Goal: Information Seeking & Learning: Learn about a topic

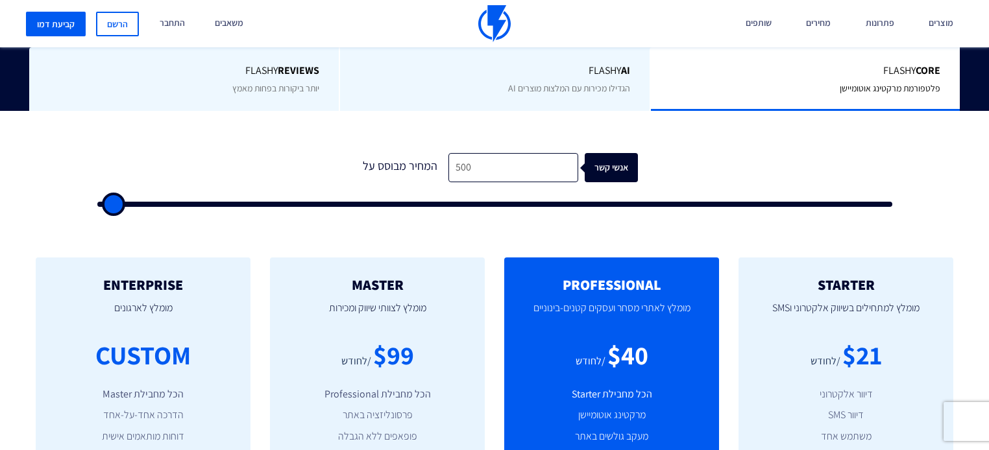
scroll to position [363, 0]
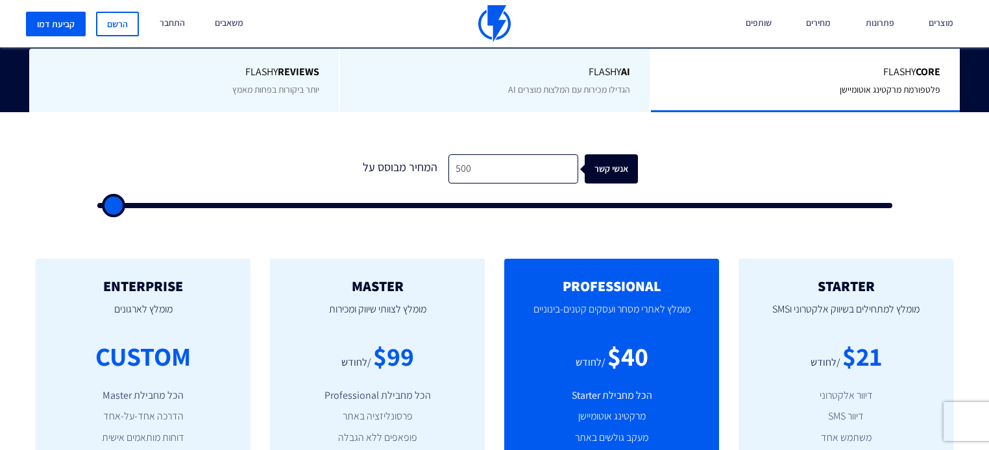
type input "1,500"
type input "1500"
type input "2,000"
type input "2000"
type input "3,500"
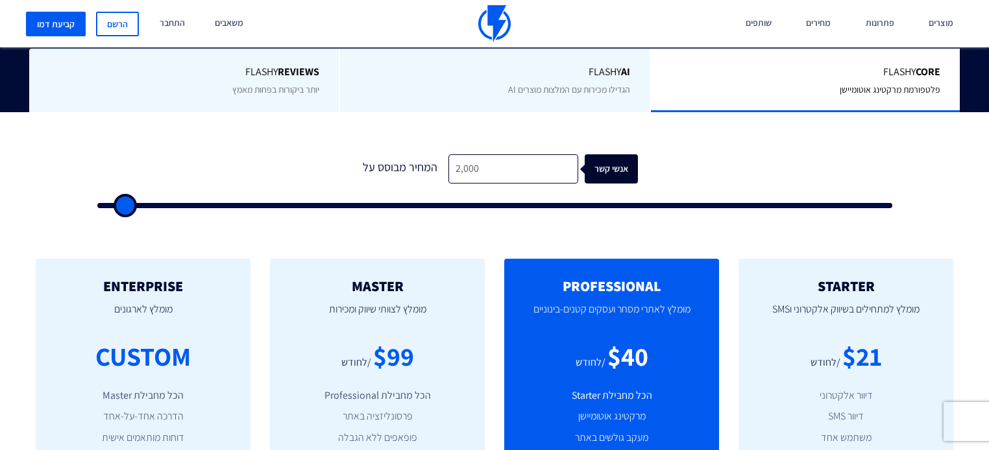
type input "3500"
type input "5,000"
type input "5000"
type input "8,000"
type input "8000"
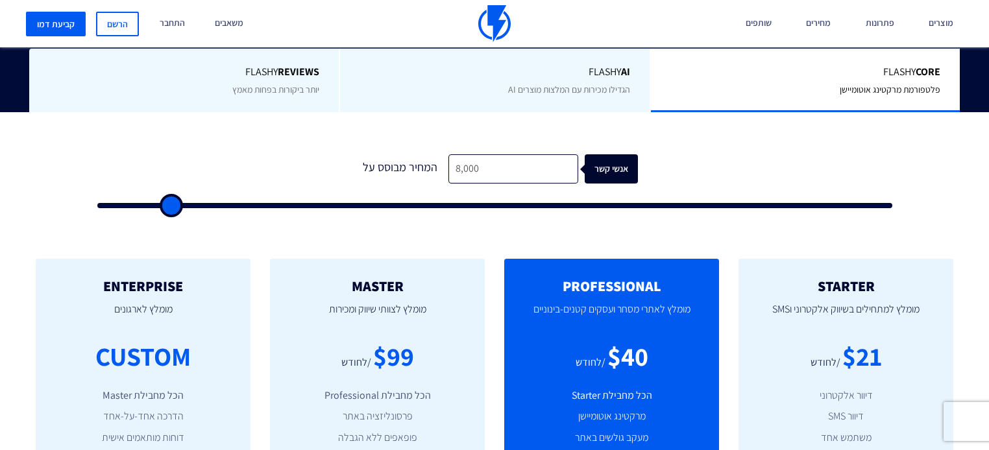
type input "10,500"
type input "10500"
type input "15,000"
type input "15000"
type input "17,000"
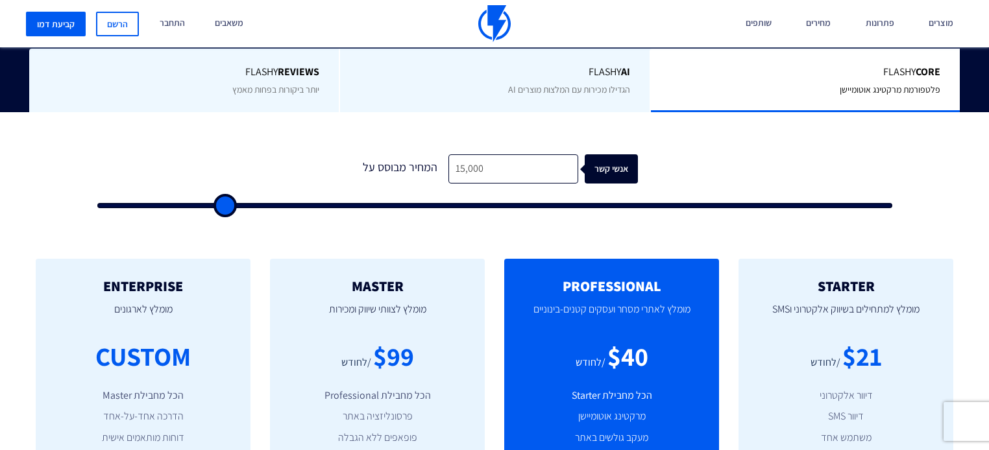
type input "17000"
type input "19,500"
type input "19500"
type input "21,000"
type input "21000"
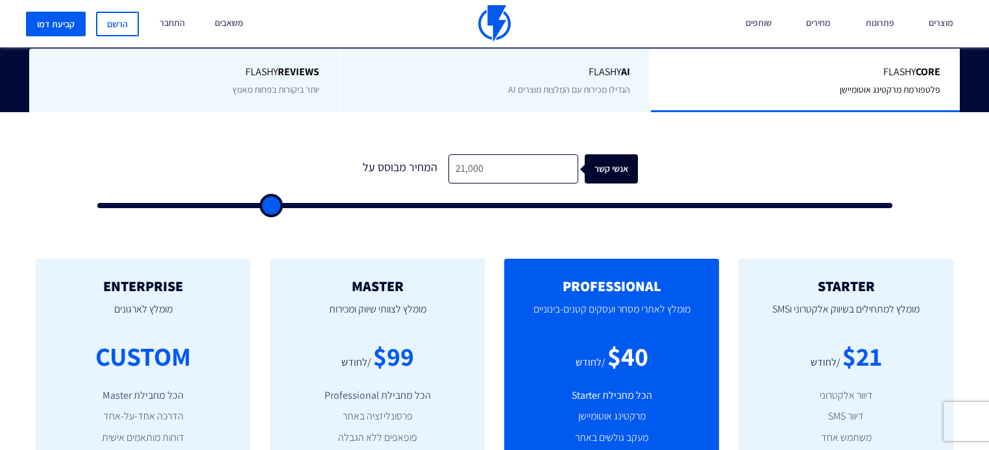
type input "24,000"
type input "24000"
type input "25,500"
type input "25500"
type input "27,000"
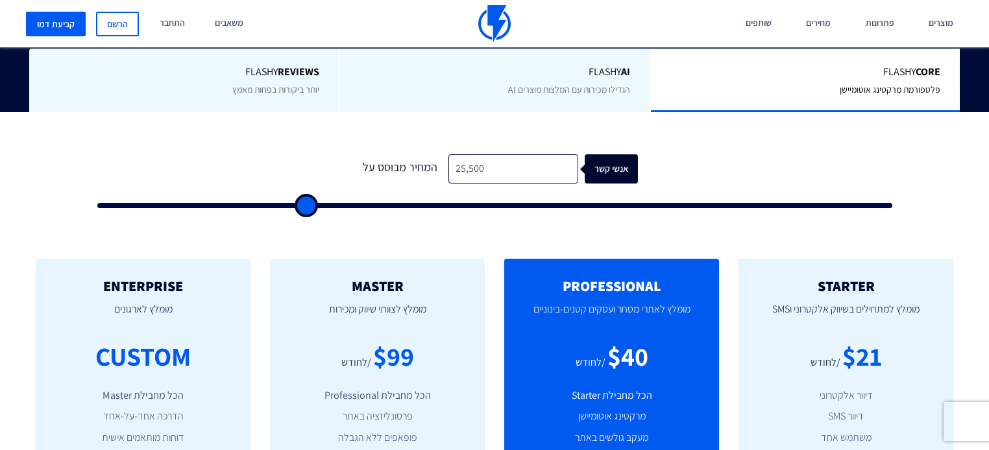
type input "27000"
type input "29,500"
type input "29500"
type input "30,500"
type input "30500"
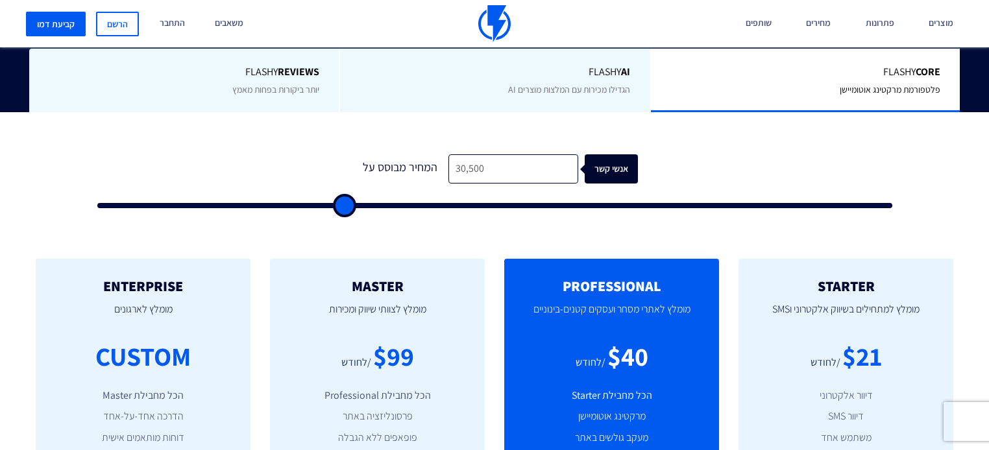
type input "32,000"
type input "32000"
type input "33,500"
type input "33500"
type input "35,000"
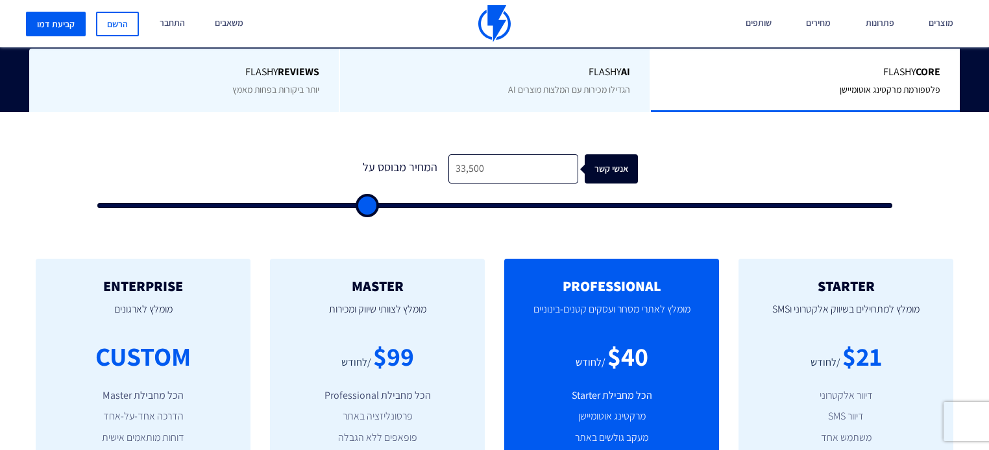
type input "35000"
type input "36,000"
type input "36000"
type input "38,500"
type input "38500"
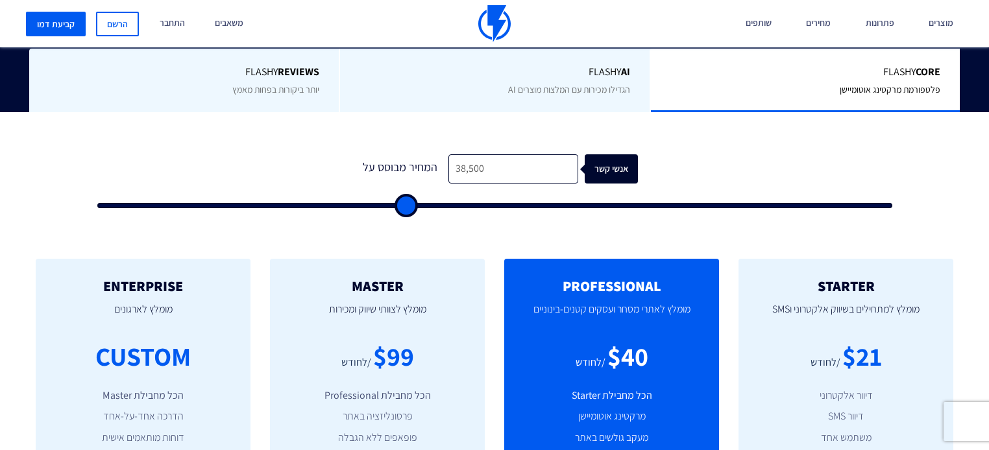
type input "40,000"
type input "40000"
type input "41,500"
type input "41500"
type input "42,000"
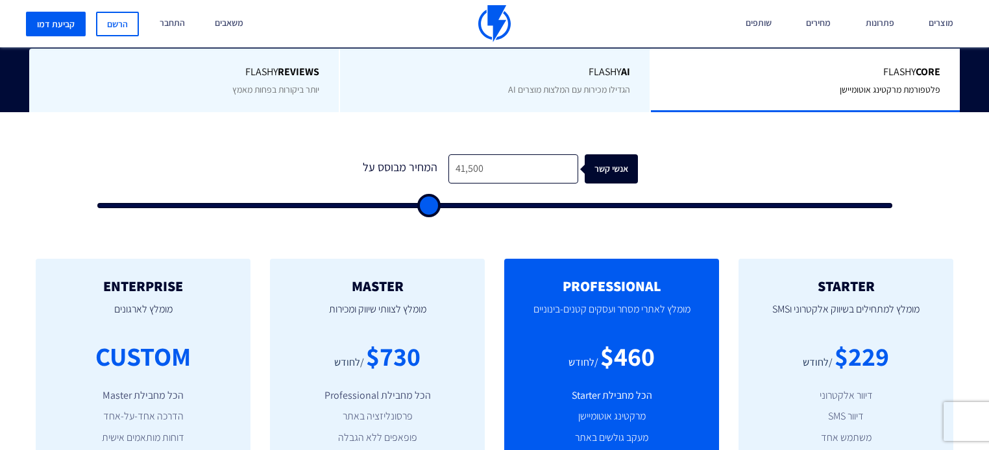
type input "42000"
type input "43,500"
type input "43500"
type input "45,000"
type input "45000"
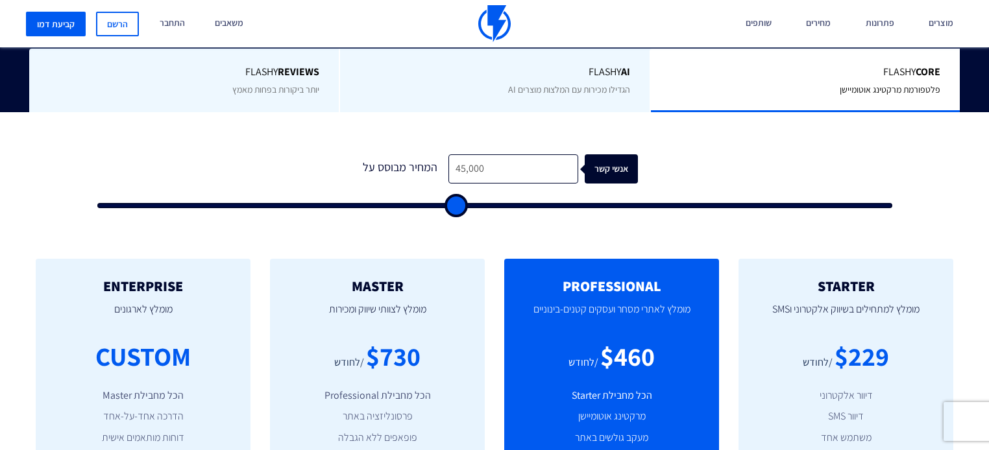
type input "46,500"
type input "46500"
type input "50,000"
type input "50000"
type input "52,000"
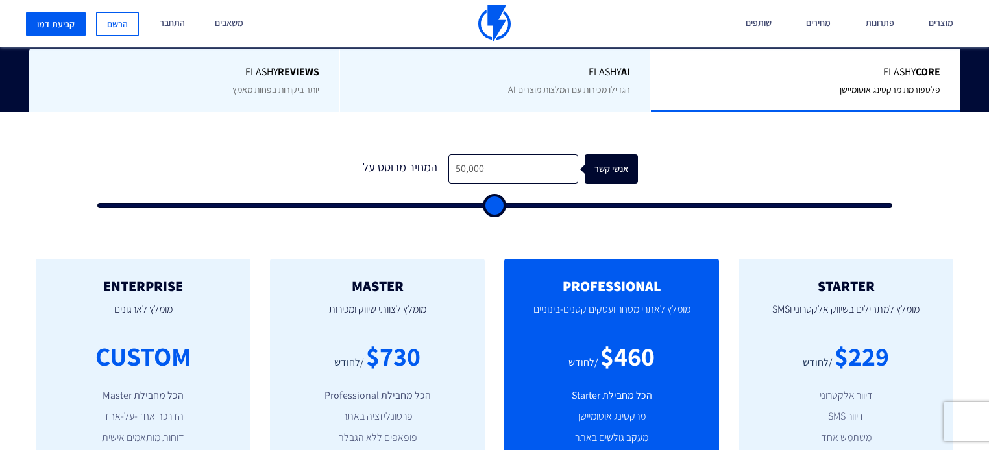
type input "52000"
type input "53,500"
type input "53500"
type input "55,500"
type input "55500"
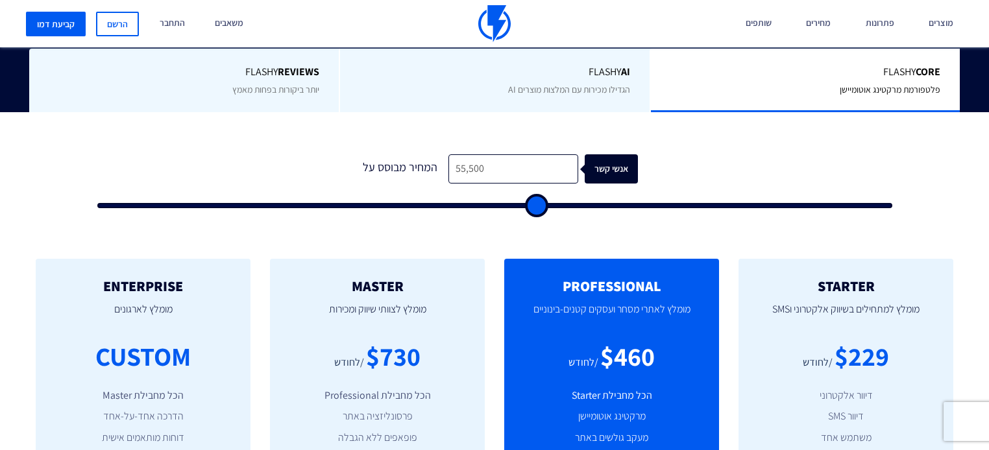
type input "58,000"
type input "58000"
type input "61,500"
type input "61500"
type input "65,500"
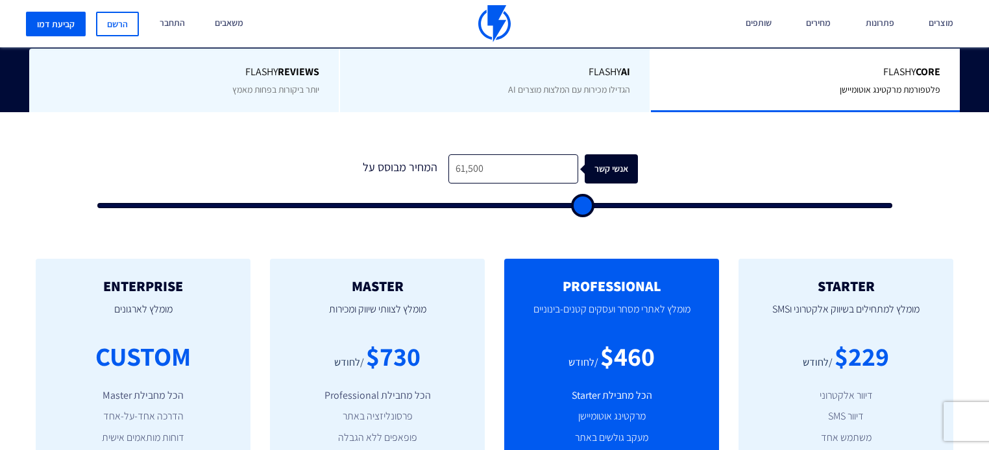
type input "65500"
type input "66,500"
type input "66500"
type input "68,000"
type input "68000"
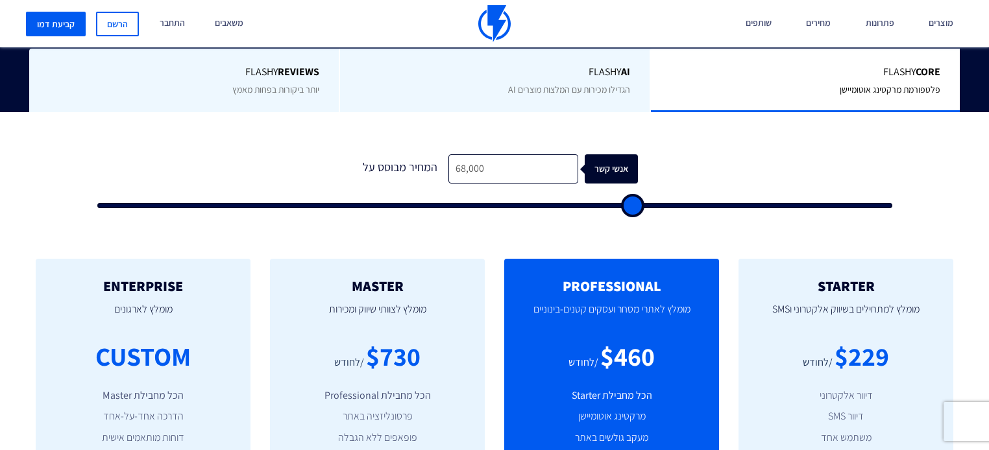
type input "70,000"
type input "70000"
type input "72,500"
type input "72500"
type input "74,500"
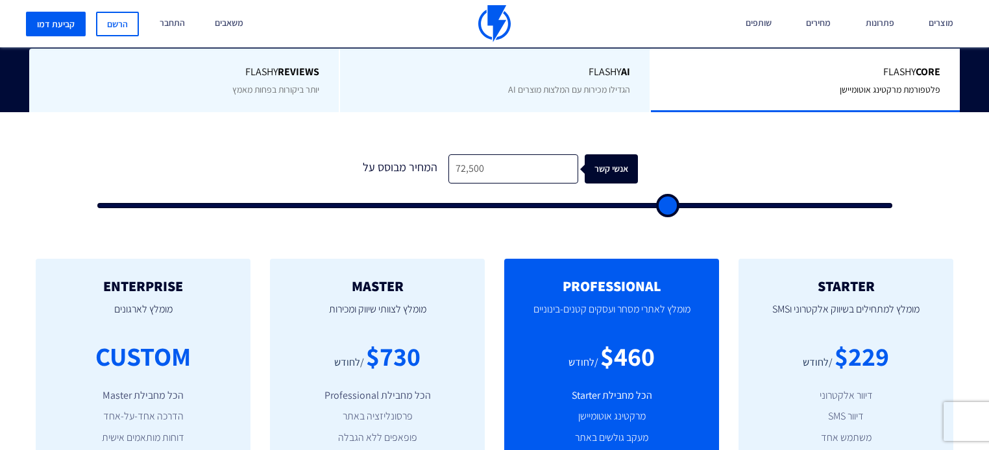
type input "74500"
type input "76,000"
type input "76000"
type input "77,500"
type input "77500"
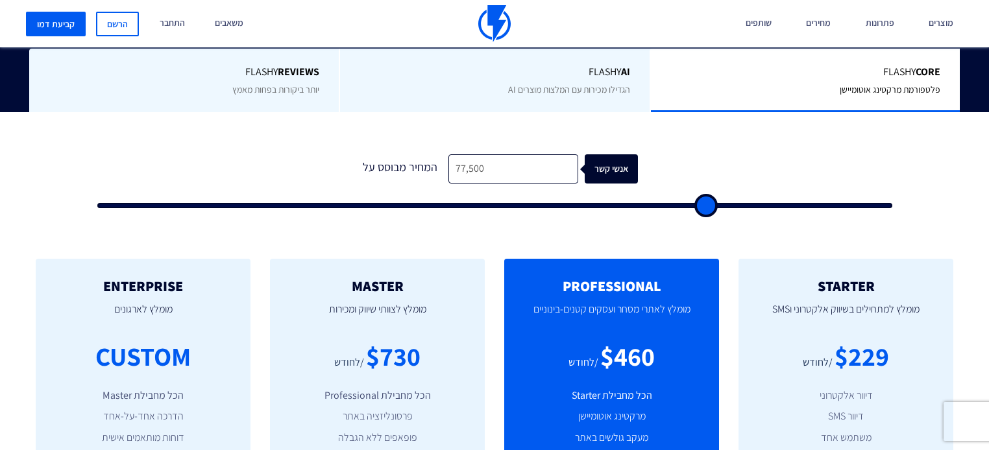
type input "79,000"
type input "79000"
type input "80,500"
type input "80500"
type input "82,000"
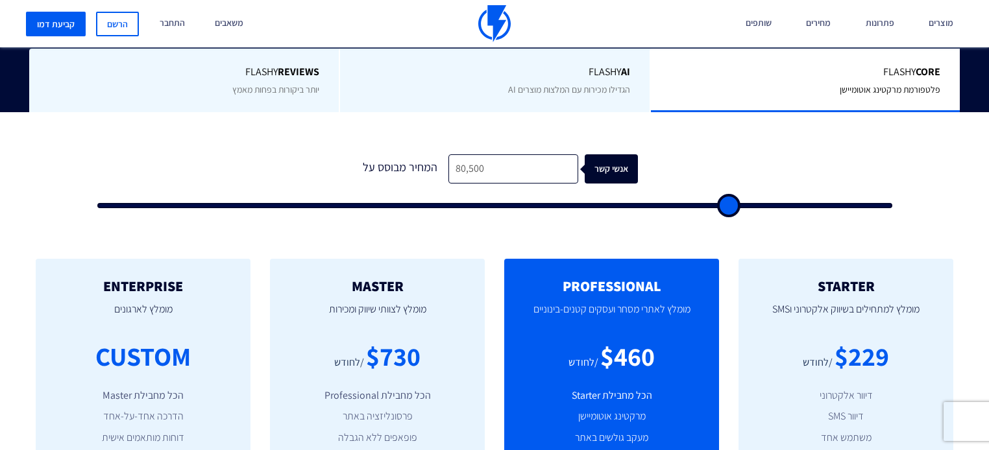
type input "82000"
type input "82,500"
type input "82500"
type input "84,000"
type input "84000"
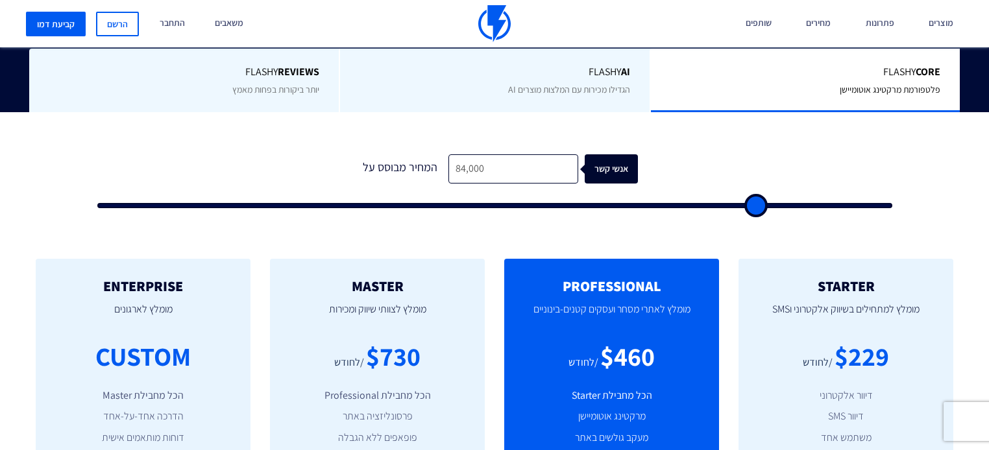
type input "84,500"
type input "84500"
type input "85,500"
type input "85500"
type input "86,000"
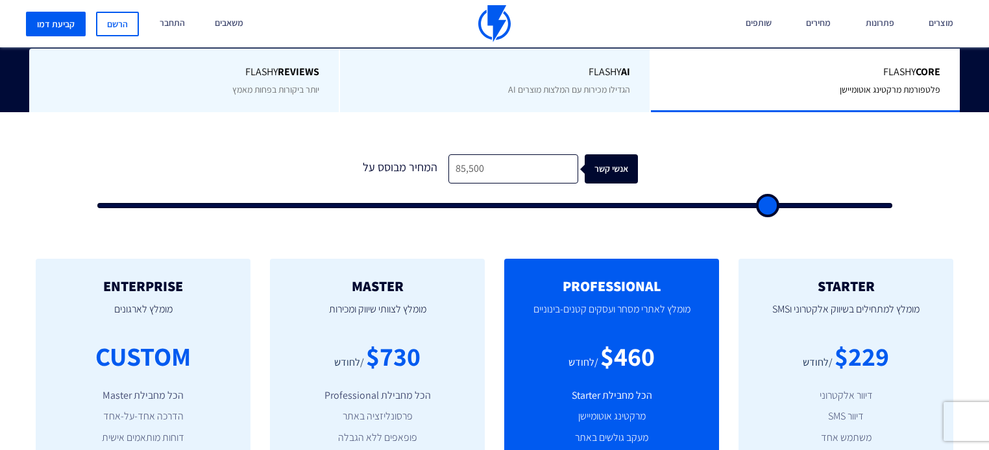
type input "86000"
type input "86,500"
type input "86500"
type input "87,000"
type input "87000"
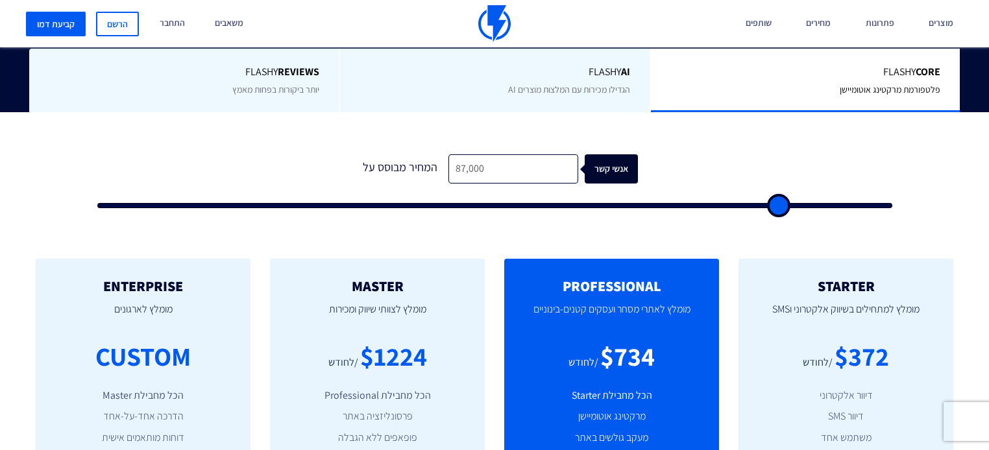
type input "86,500"
type input "86500"
type input "86,000"
type input "86000"
type input "85,500"
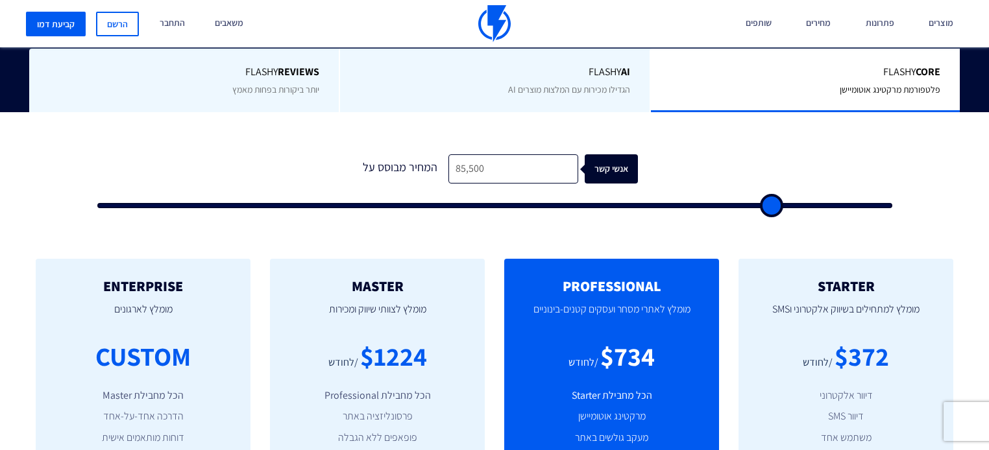
type input "85500"
type input "84,500"
type input "84500"
type input "83,500"
type input "83500"
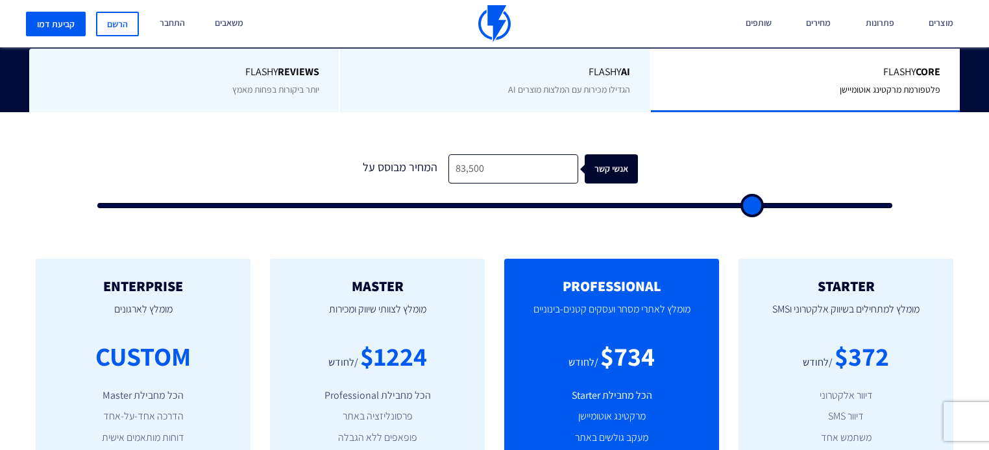
type input "82,500"
type input "82500"
type input "82,000"
type input "82000"
type input "80,500"
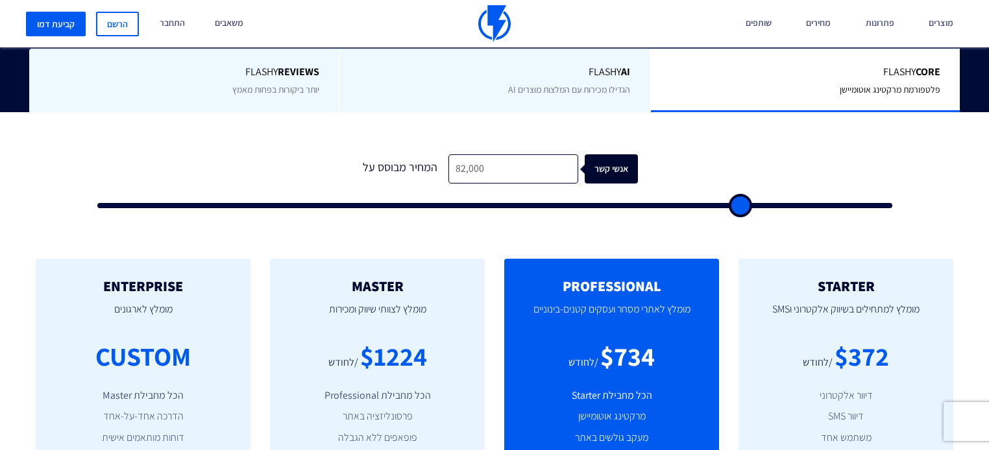
type input "80500"
type input "79,000"
type input "79000"
type input "78,500"
type input "78500"
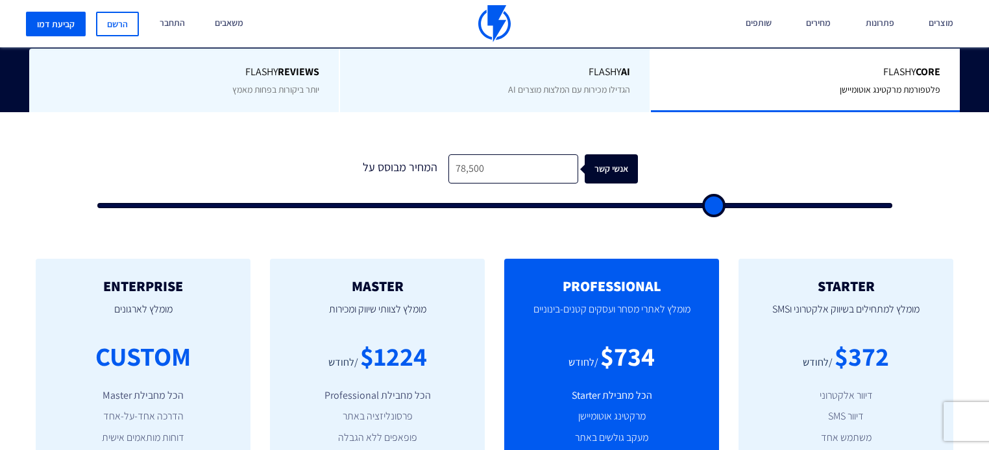
type input "77,000"
type input "77000"
type input "74,500"
type input "74500"
type input "72,000"
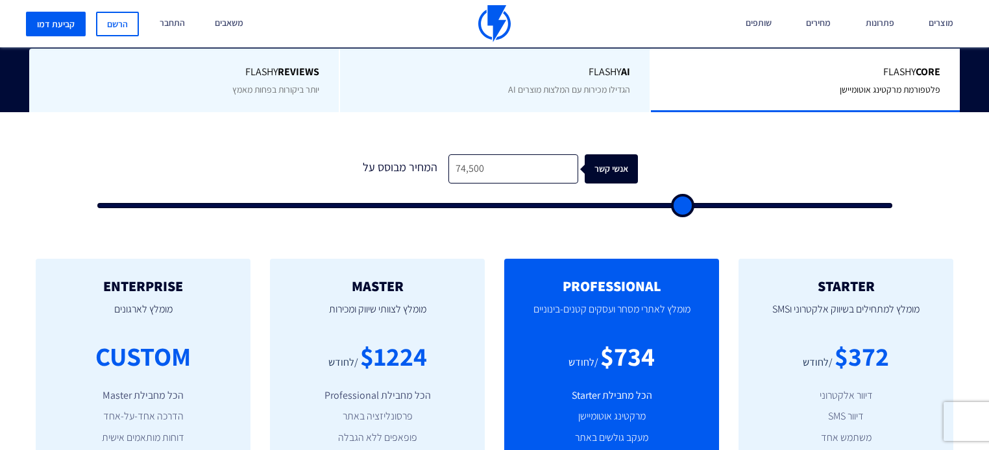
type input "72000"
type input "71,000"
type input "71000"
type input "68,000"
type input "68000"
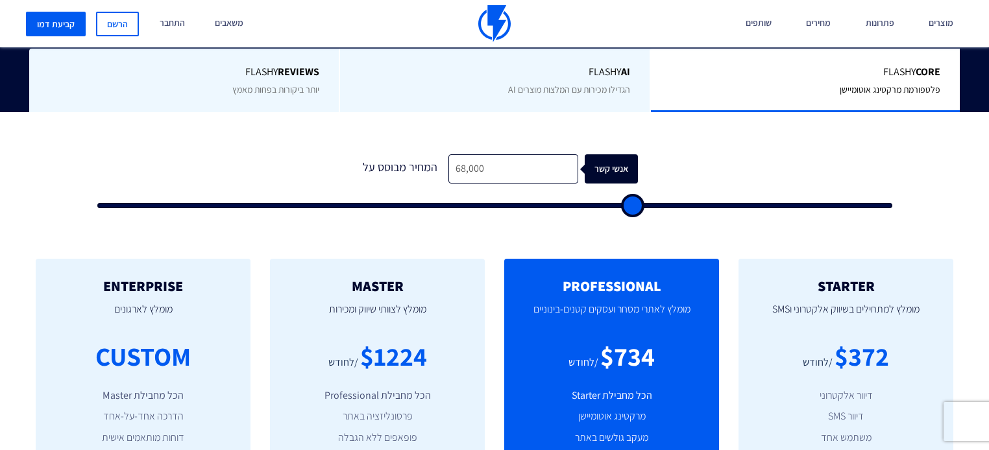
type input "65,000"
type input "65000"
type input "62,500"
type input "62500"
type input "59,500"
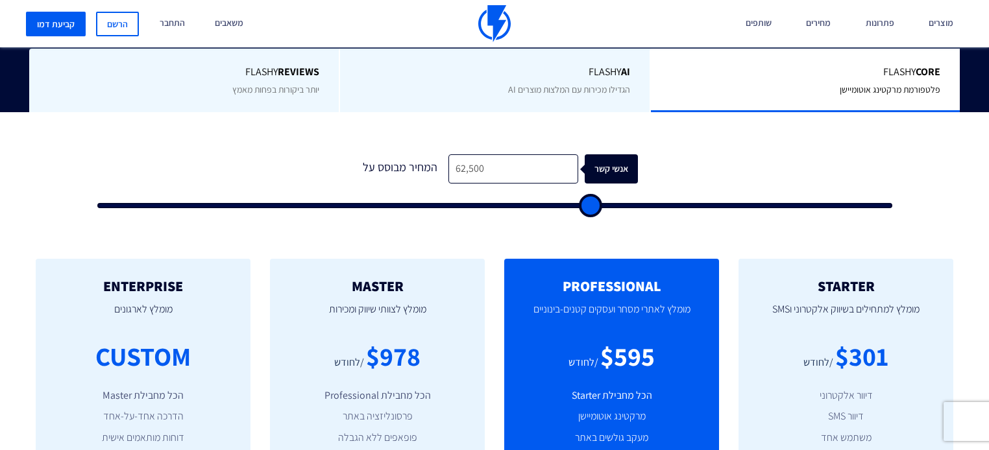
type input "59500"
type input "56,500"
type input "56500"
type input "52,000"
type input "52000"
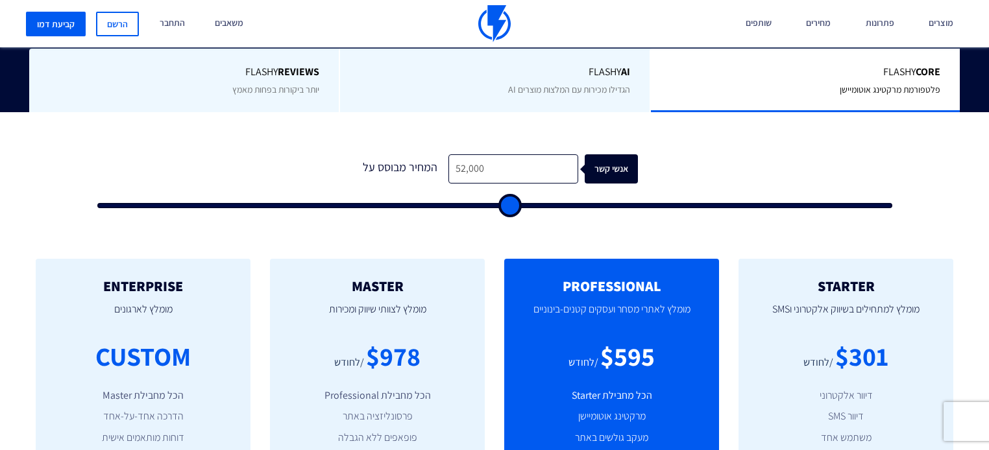
type input "49,000"
type input "49000"
type input "45,000"
type input "45000"
type input "41,500"
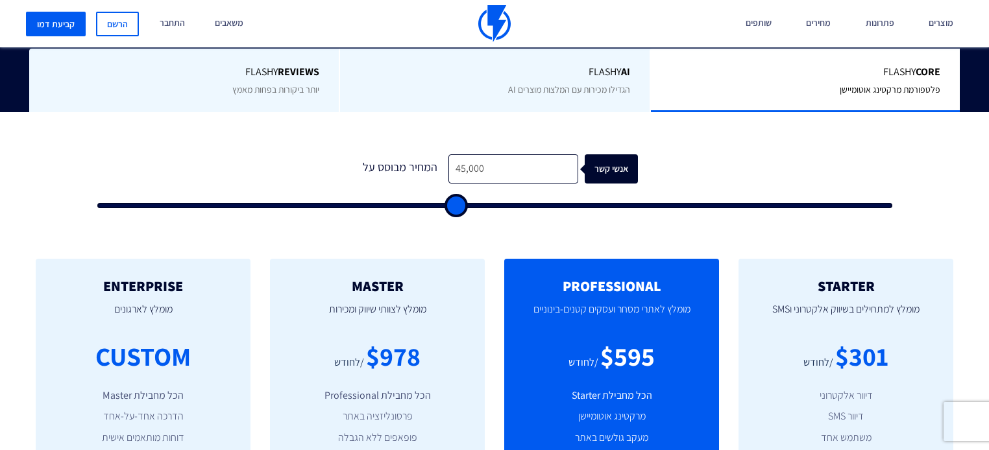
type input "41500"
type input "38,500"
type input "38500"
type input "34,000"
type input "34000"
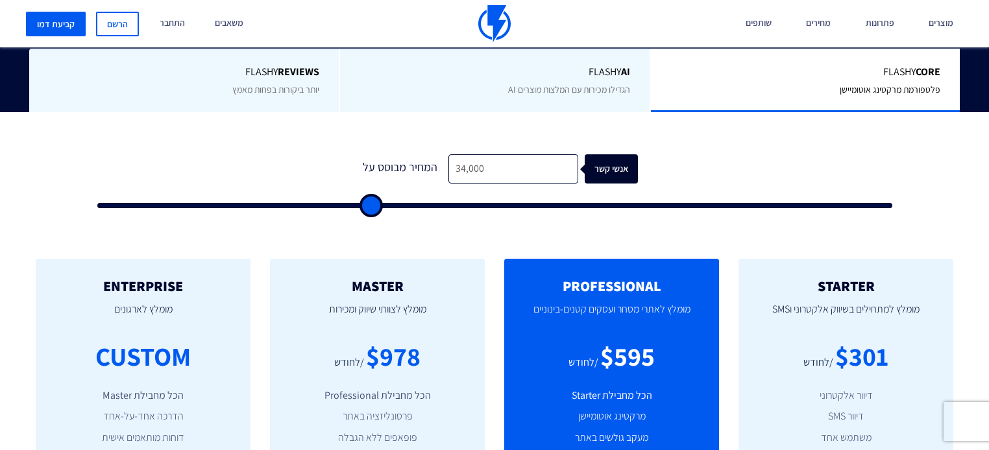
type input "31,500"
type input "31500"
type input "27,000"
type input "27000"
type input "24,500"
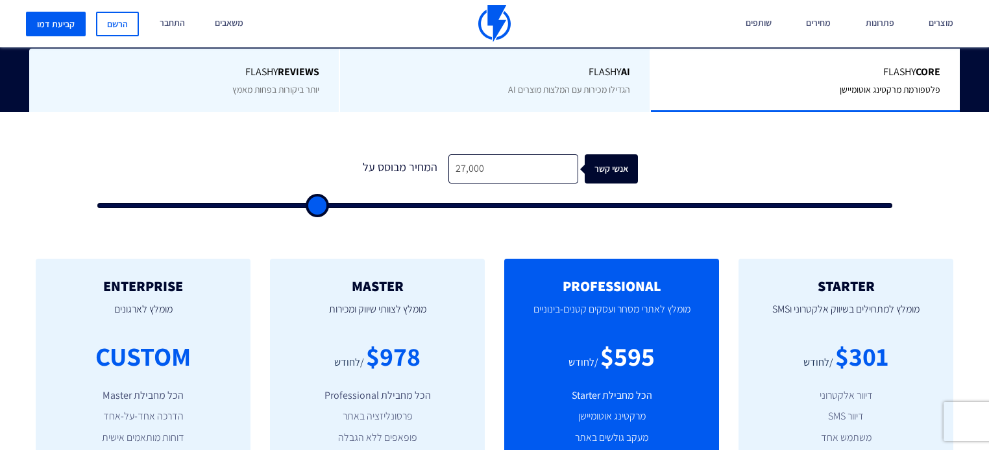
type input "24500"
type input "19,000"
type input "19000"
type input "17,000"
type input "17000"
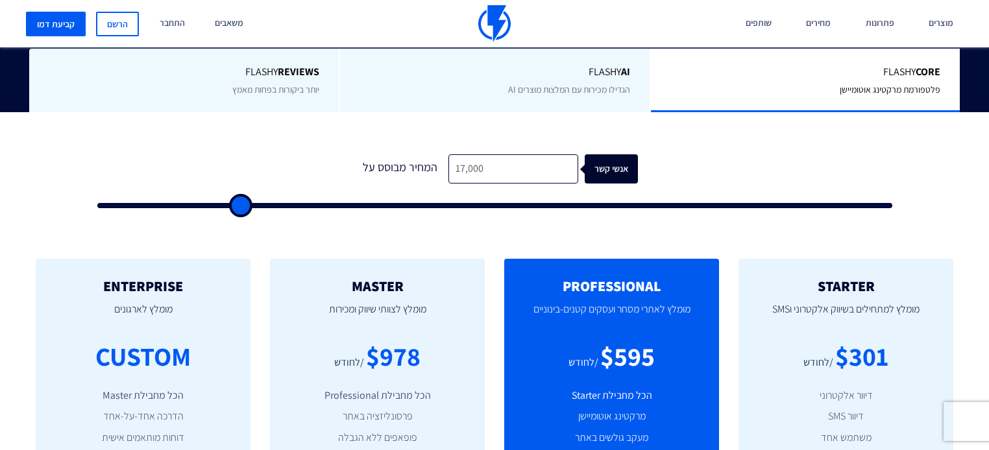
type input "16,000"
type input "16000"
type input "14,500"
type input "14500"
type input "13,500"
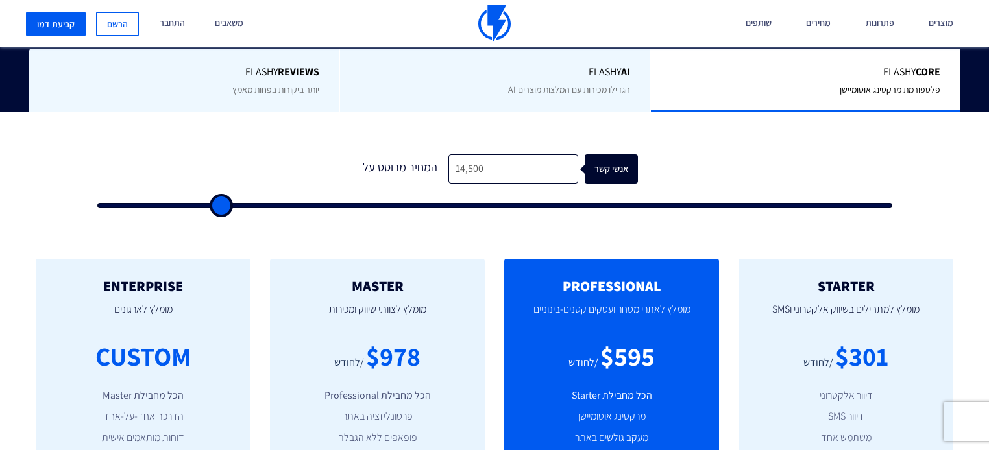
type input "13500"
type input "12,000"
type input "12000"
type input "11,500"
type input "11500"
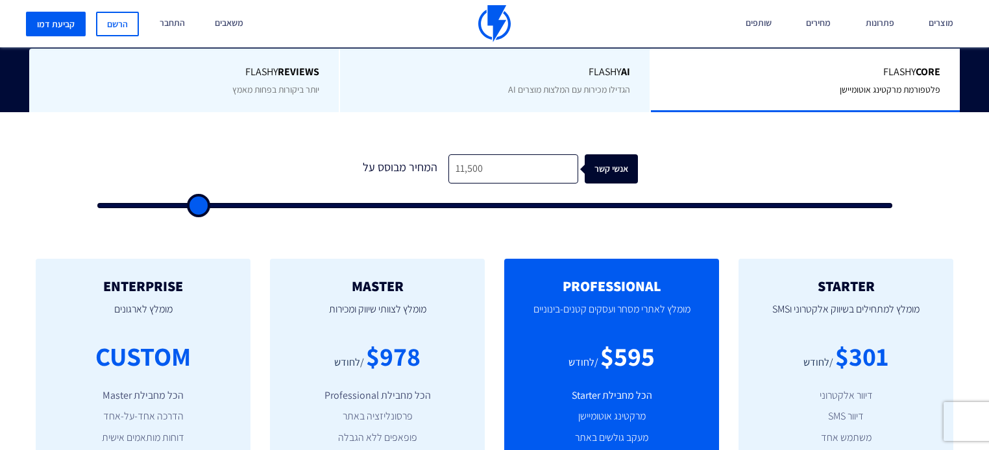
type input "9,500"
type input "9500"
type input "8,500"
type input "8500"
type input "7,500"
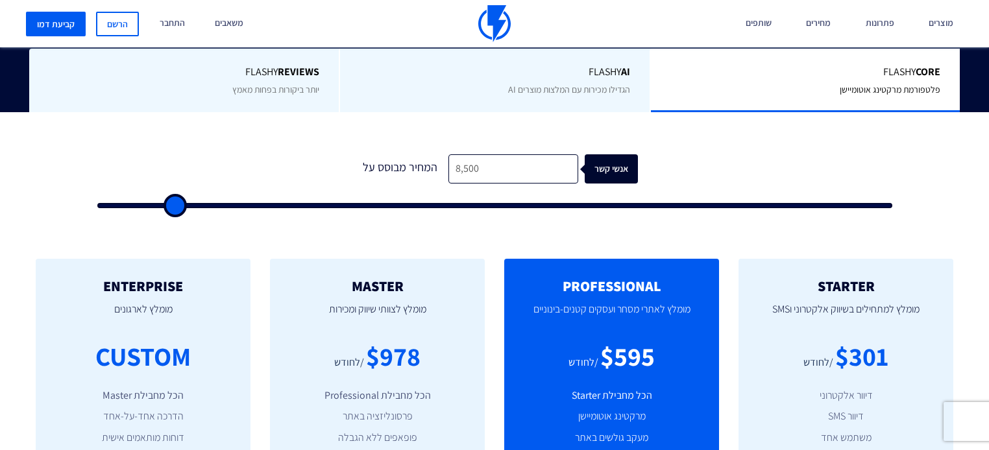
type input "7500"
type input "5,500"
type input "5500"
type input "5,000"
type input "5000"
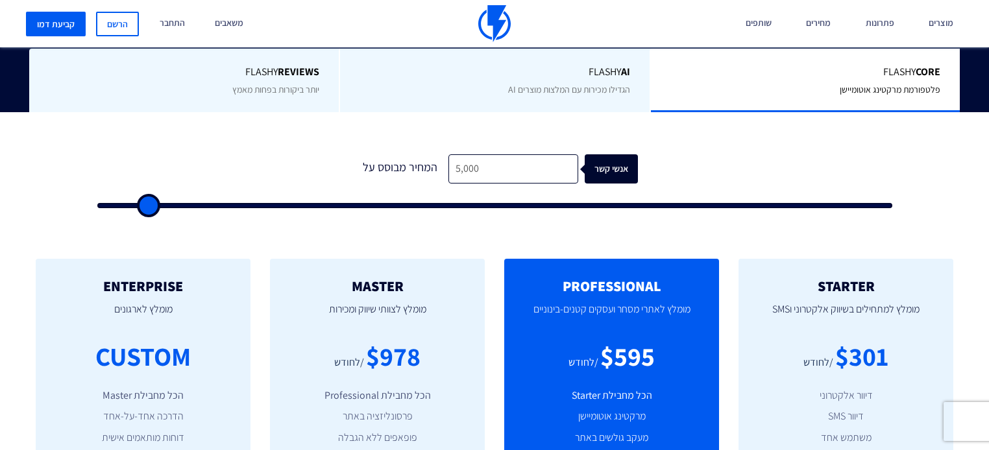
type input "4,500"
type input "4500"
type input "3,500"
type input "3500"
type input "2,000"
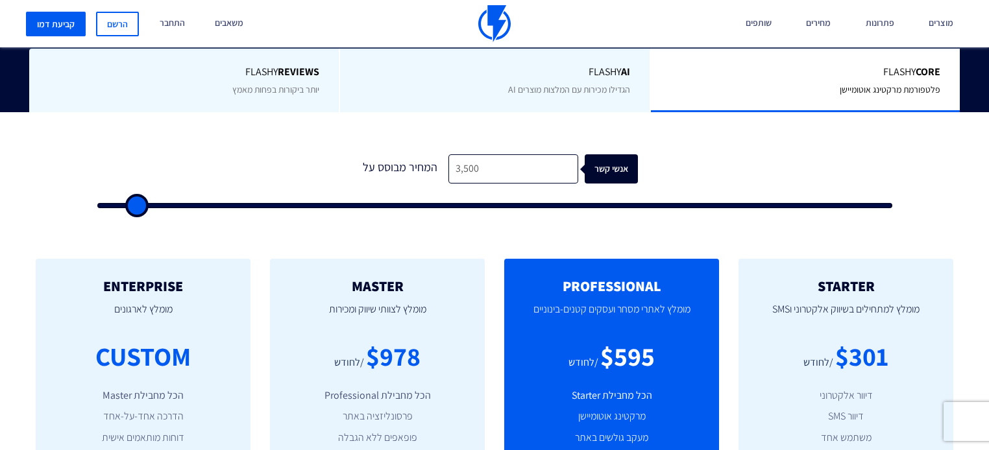
type input "2000"
type input "1,500"
type input "1500"
type input "500"
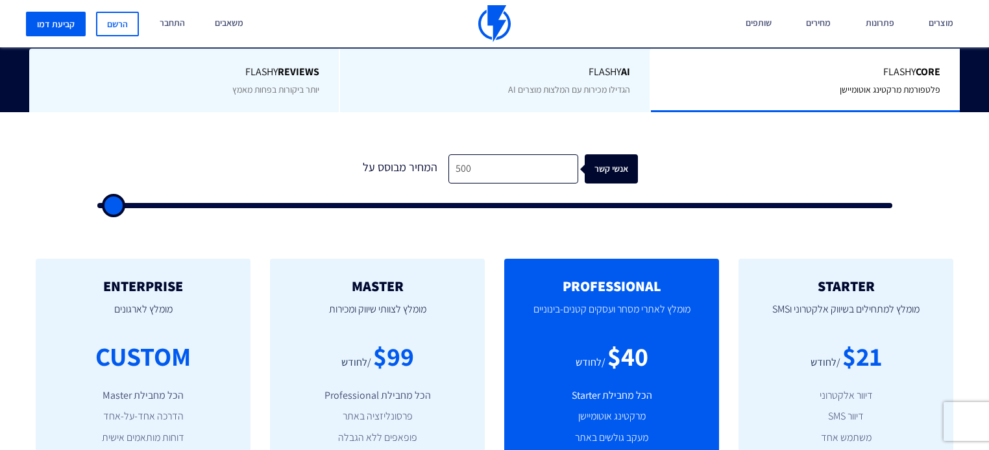
type input "500"
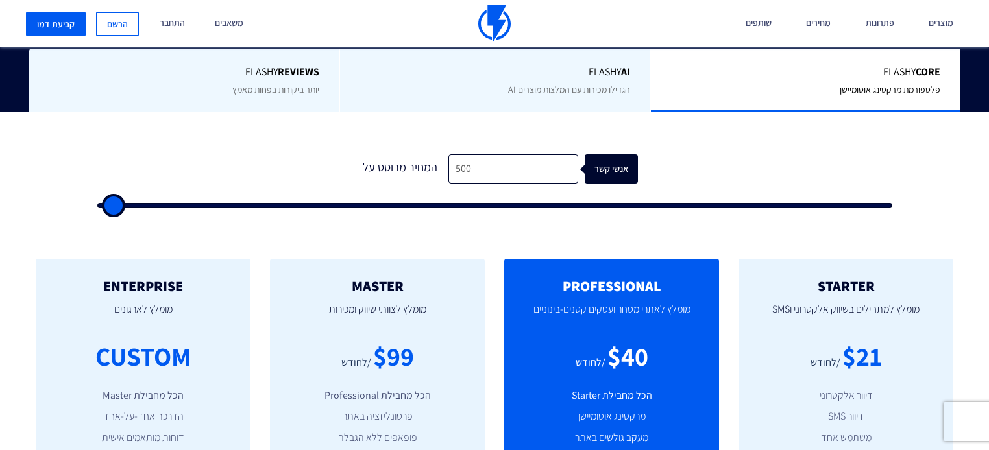
type input "500"
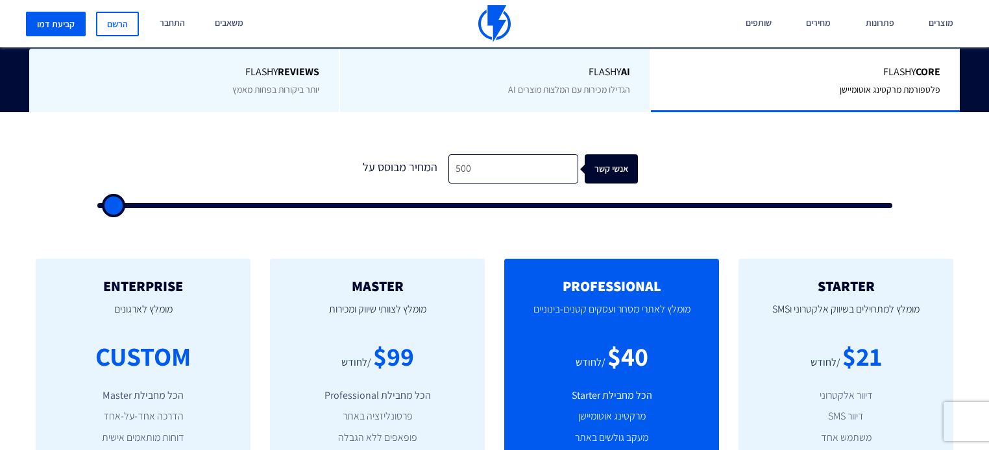
drag, startPoint x: 113, startPoint y: 182, endPoint x: 62, endPoint y: 184, distance: 50.6
click at [97, 203] on input "range" at bounding box center [494, 205] width 795 height 5
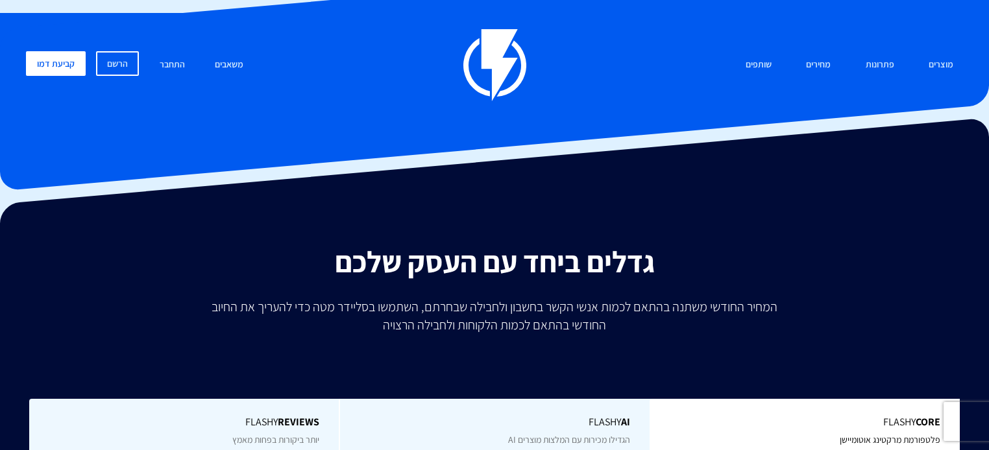
scroll to position [0, 0]
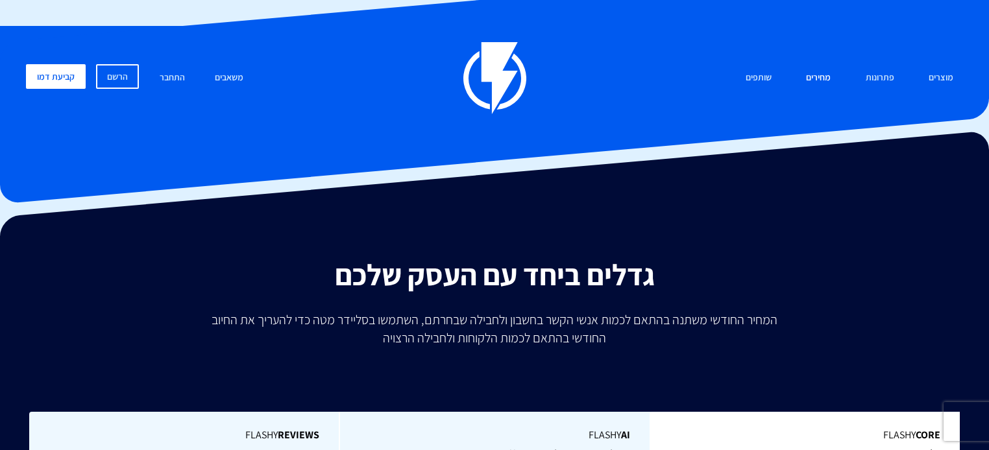
click at [811, 64] on link "מחירים" at bounding box center [818, 78] width 44 height 28
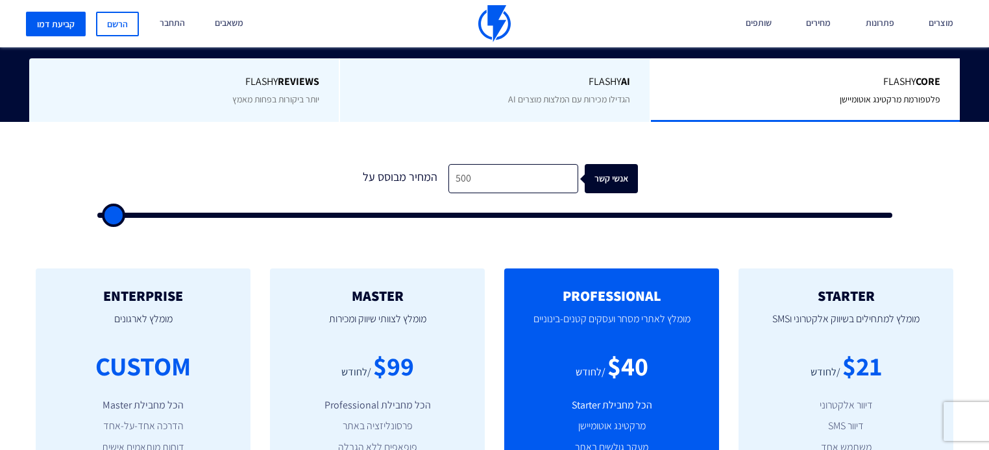
scroll to position [363, 0]
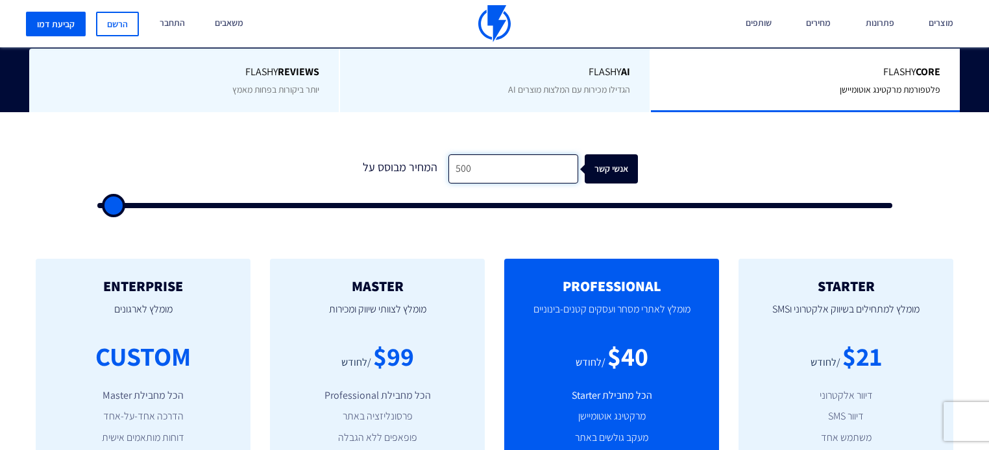
drag, startPoint x: 527, startPoint y: 147, endPoint x: 160, endPoint y: 179, distance: 368.6
click at [160, 179] on form "1 המחיר מבוסס על 500 אנשי קשר" at bounding box center [494, 181] width 795 height 54
type input "2"
type input "500"
type input "20"
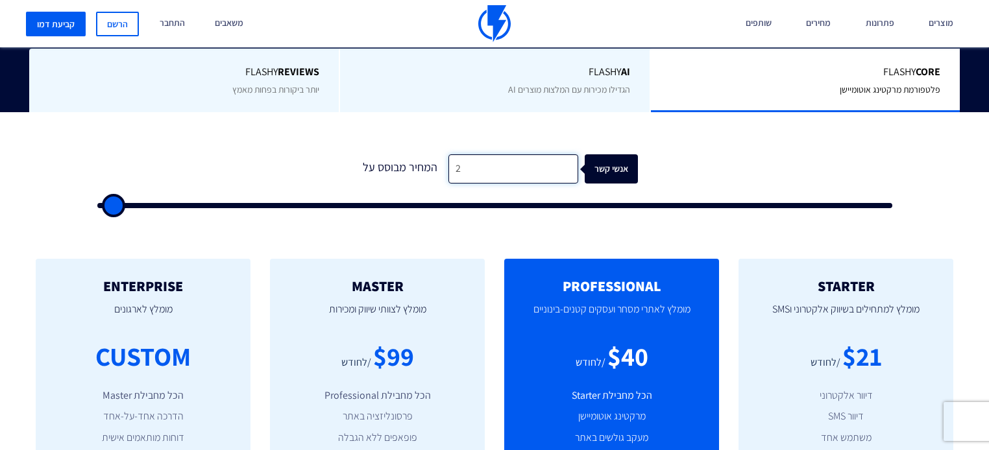
type input "500"
type input "200"
type input "500"
type input "2,000"
type input "2000"
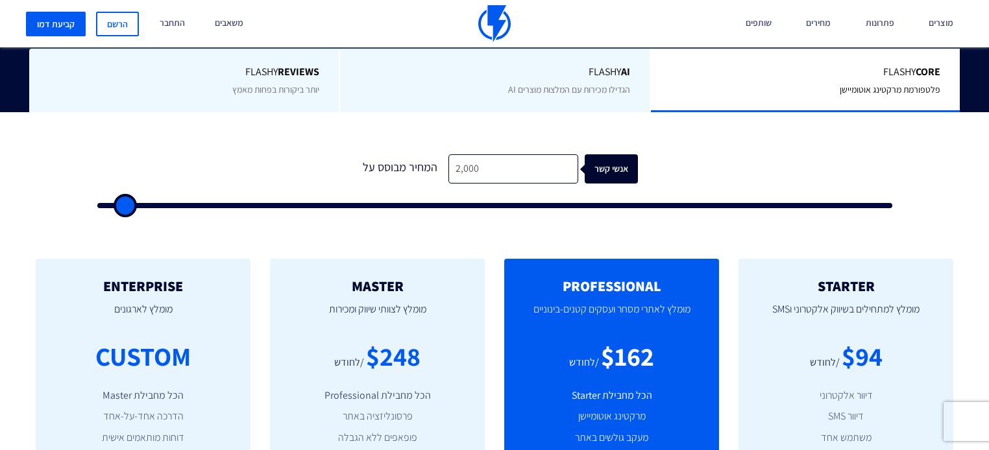
type input "8,000"
type input "8000"
type input "22,000"
type input "22000"
type input "28,500"
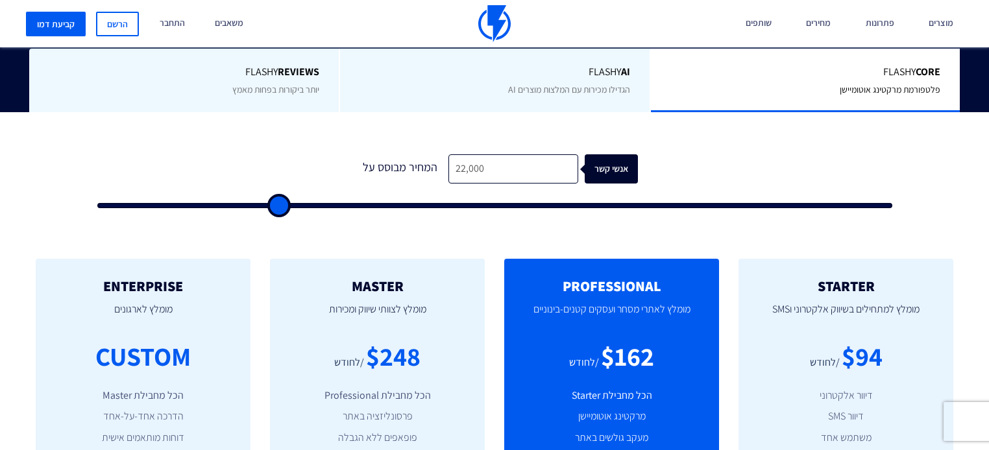
type input "28500"
type input "35,500"
type input "35500"
type input "44,000"
type input "44000"
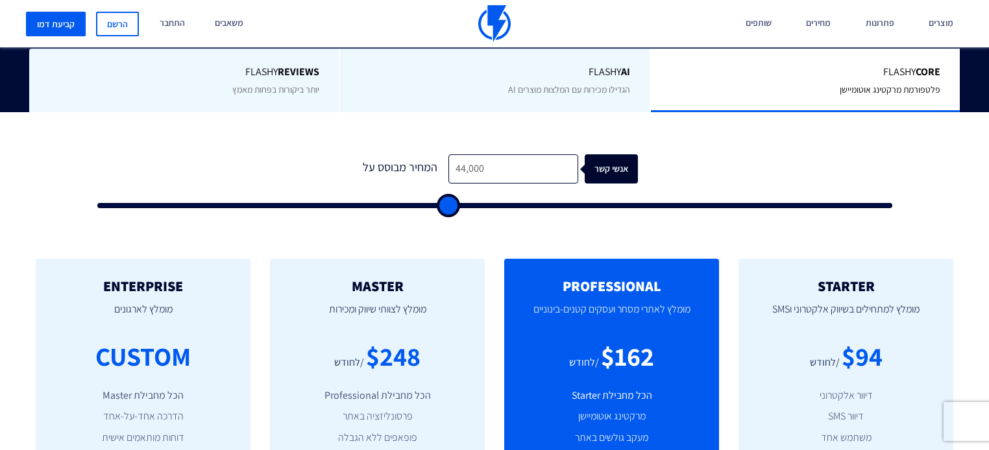
type input "52,500"
type input "52500"
type input "62,500"
type input "62500"
type input "72,000"
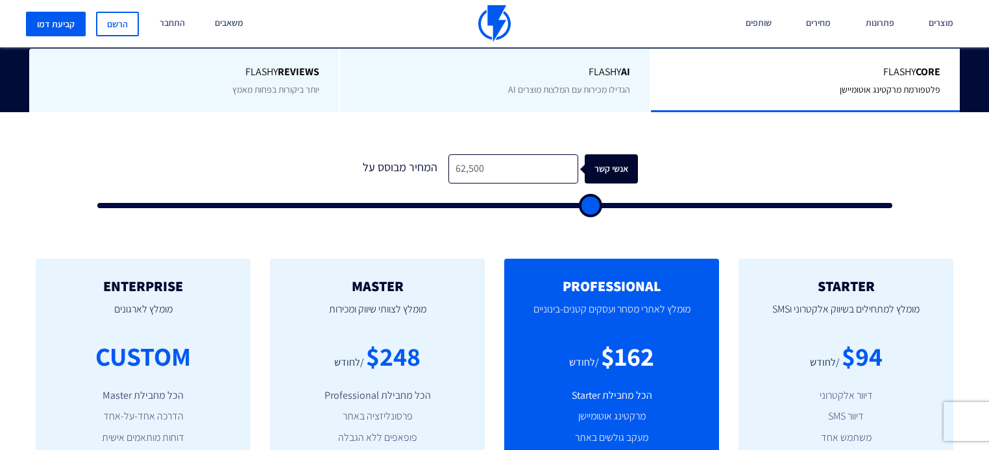
type input "72000"
type input "81,000"
type input "81000"
type input "89,500"
type input "89500"
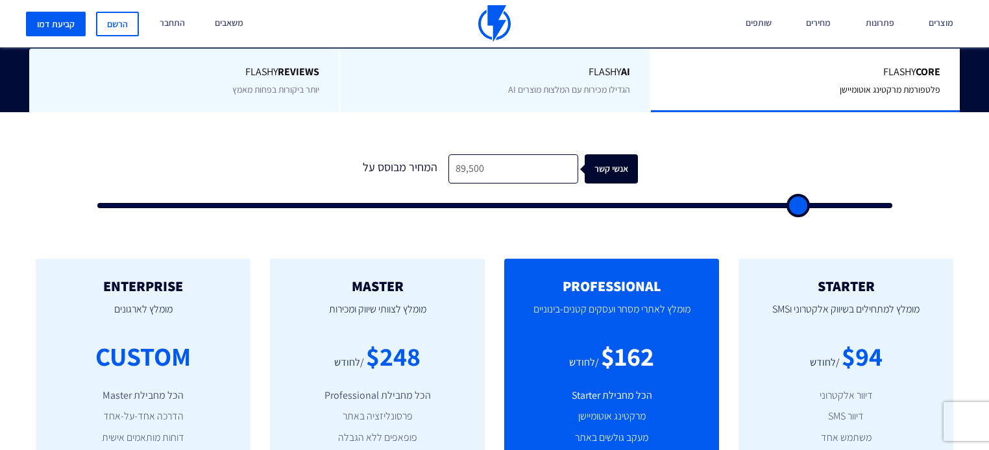
type input "97,500"
type input "97500"
type input "100,000"
type input "100000"
type input "94,000"
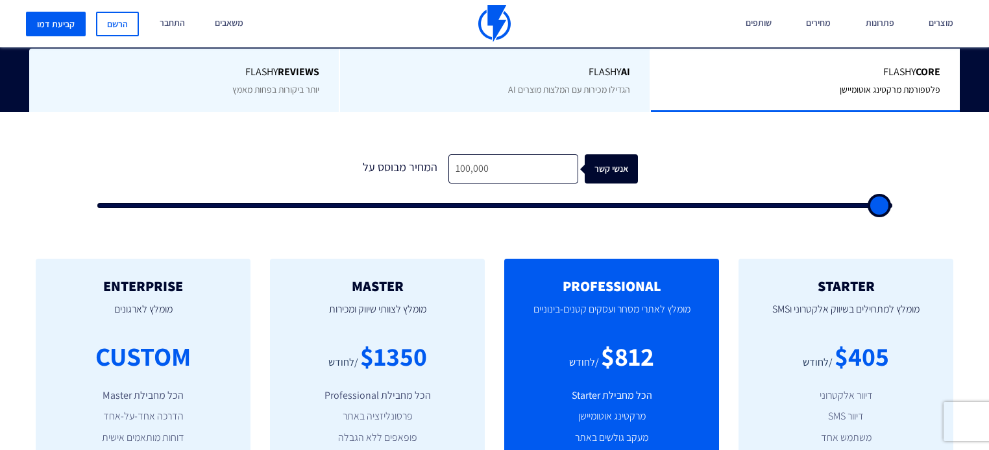
type input "94000"
type input "86,000"
type input "86000"
type input "77,500"
type input "77500"
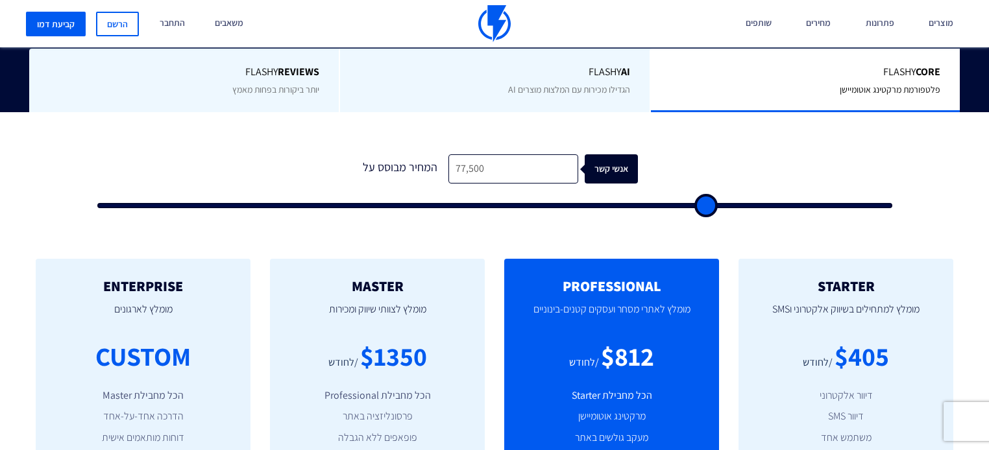
type input "58,500"
type input "58500"
type input "40,000"
type input "40000"
type input "31,000"
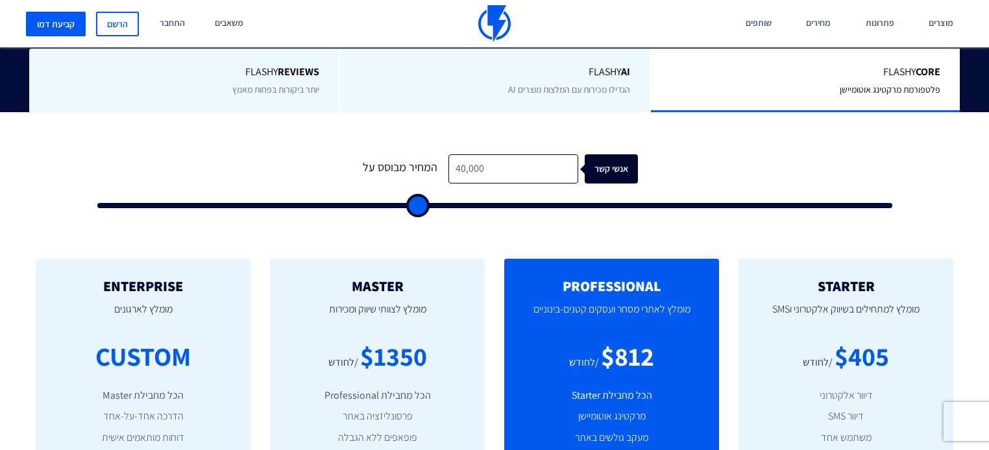
type input "31000"
type input "22,500"
type input "22500"
type input "14,000"
type input "14000"
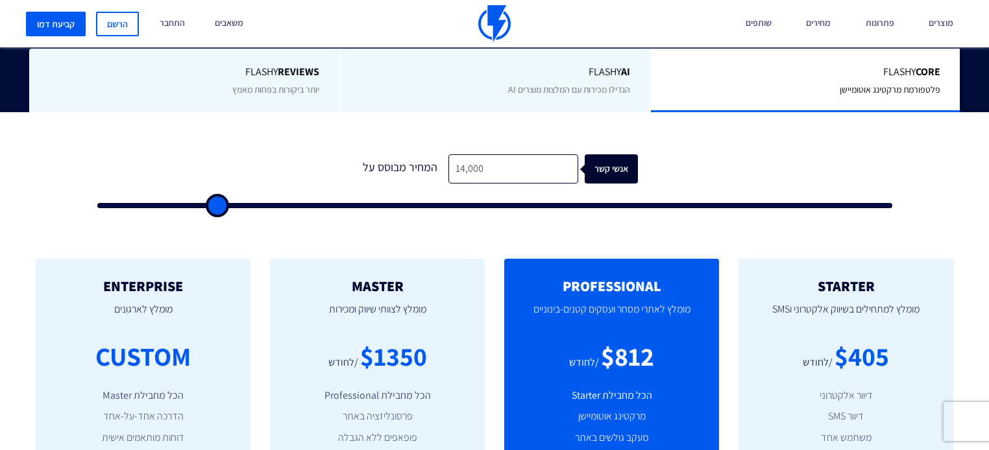
type input "5,000"
type input "5000"
type input "500"
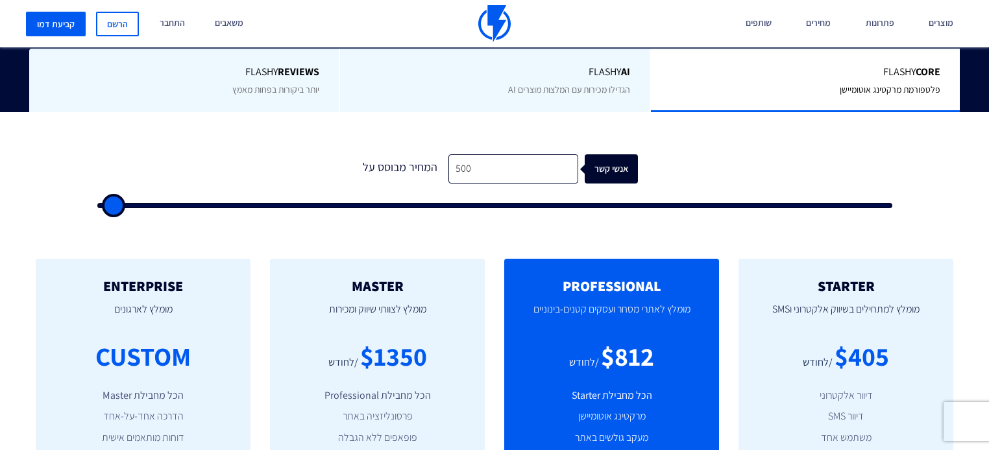
type input "500"
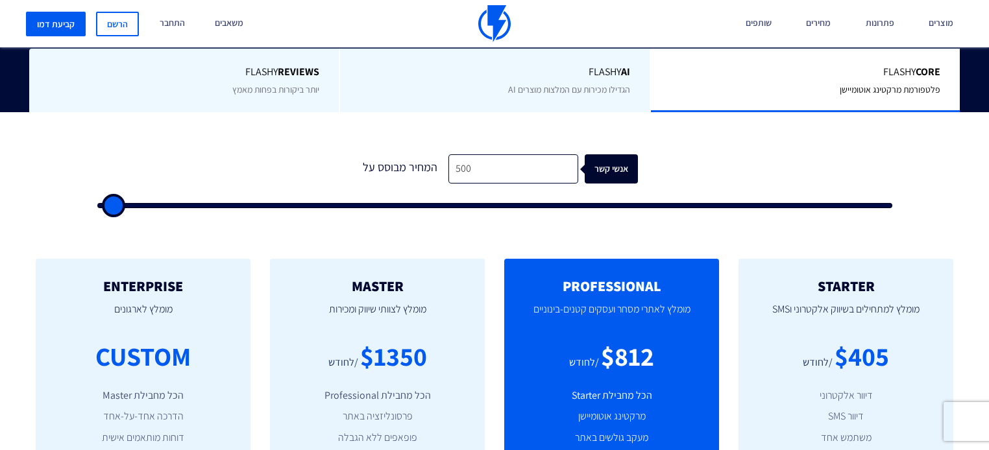
type input "500"
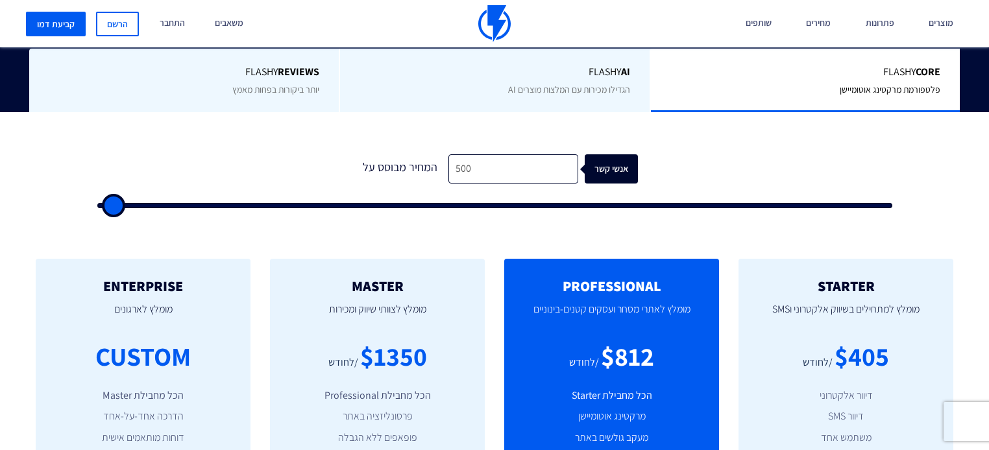
type input "500"
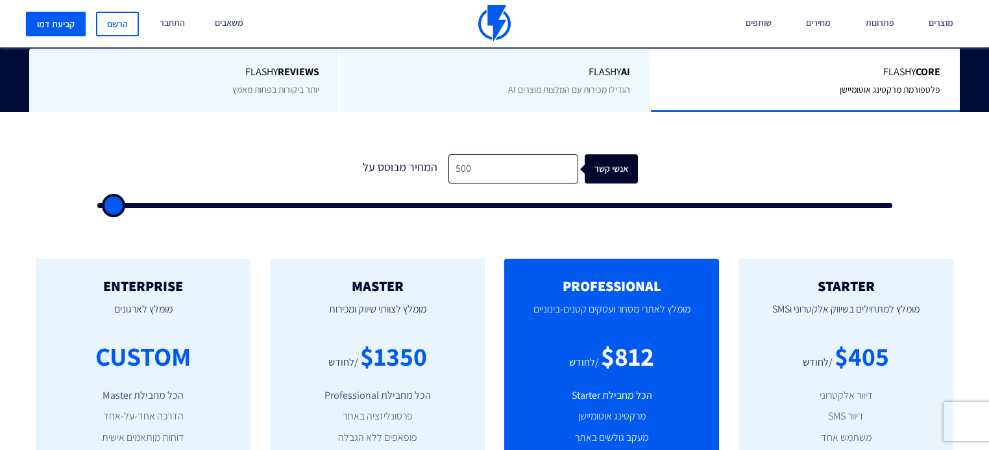
type input "500"
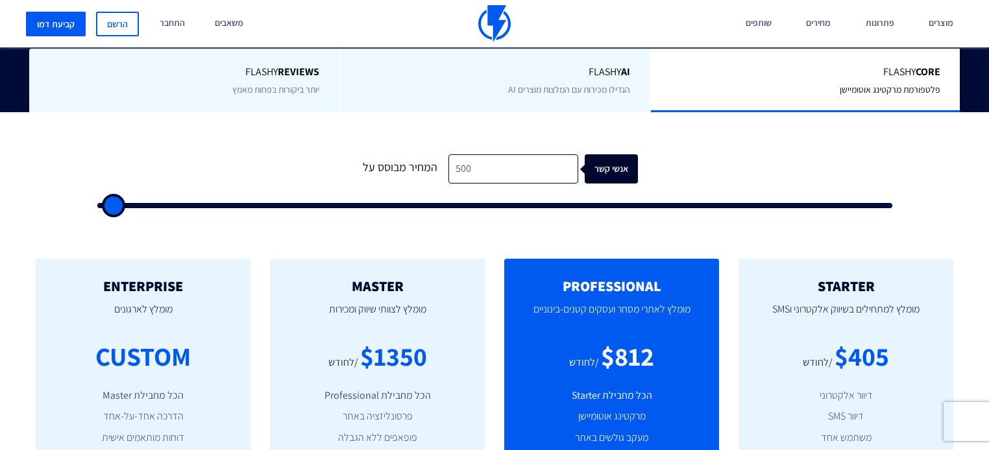
type input "500"
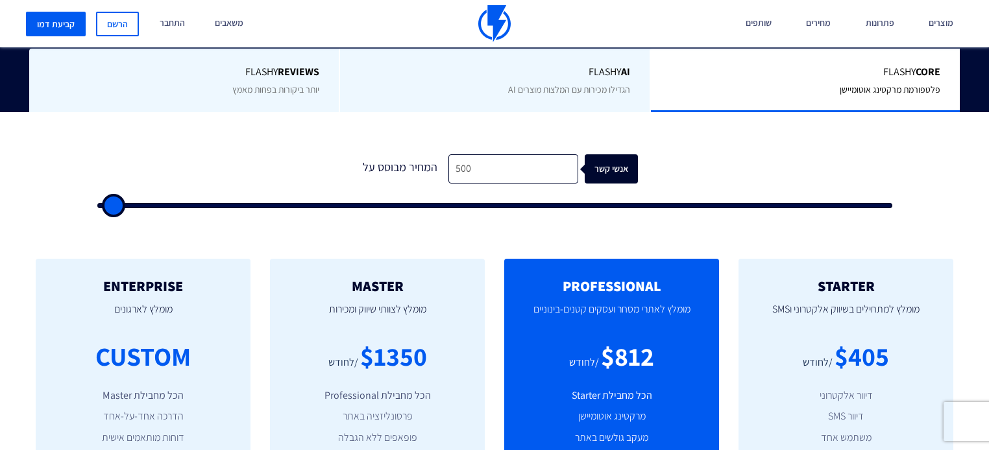
type input "500"
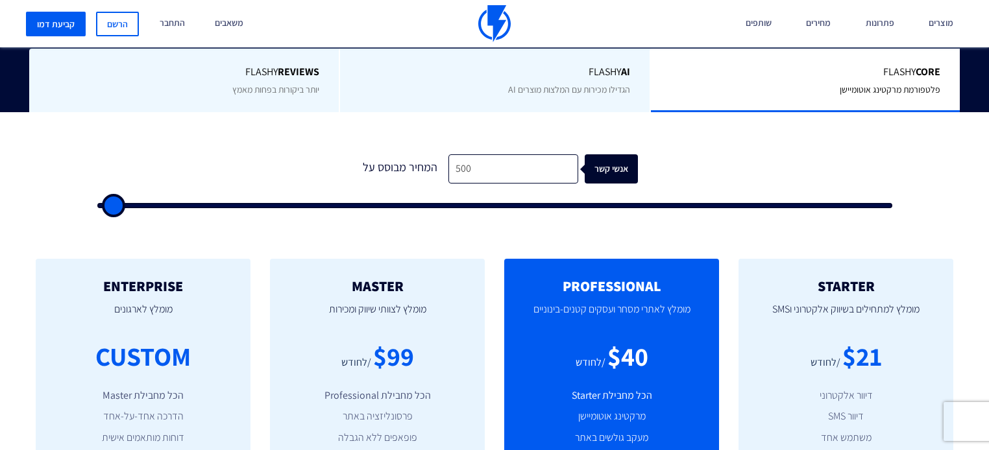
type input "500"
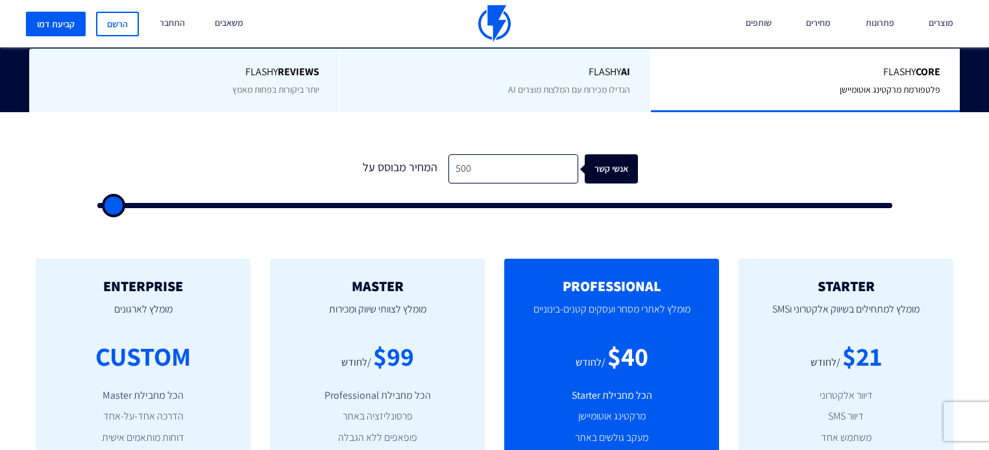
type input "500"
drag, startPoint x: 128, startPoint y: 180, endPoint x: 0, endPoint y: 259, distance: 150.5
type input "500"
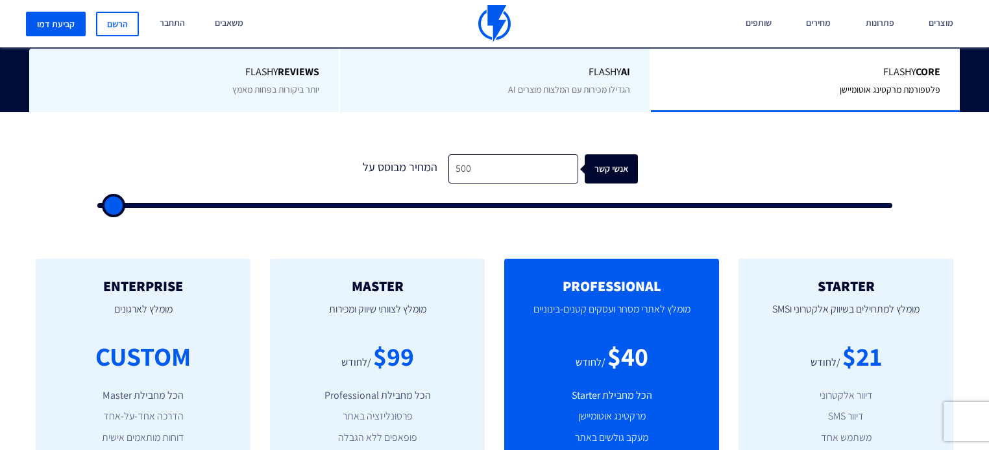
click at [97, 208] on input "range" at bounding box center [494, 205] width 795 height 5
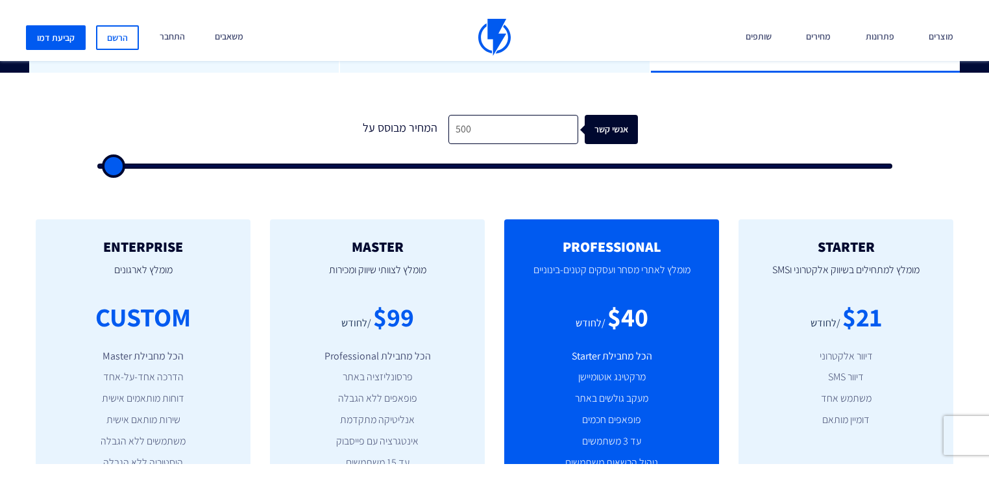
scroll to position [415, 0]
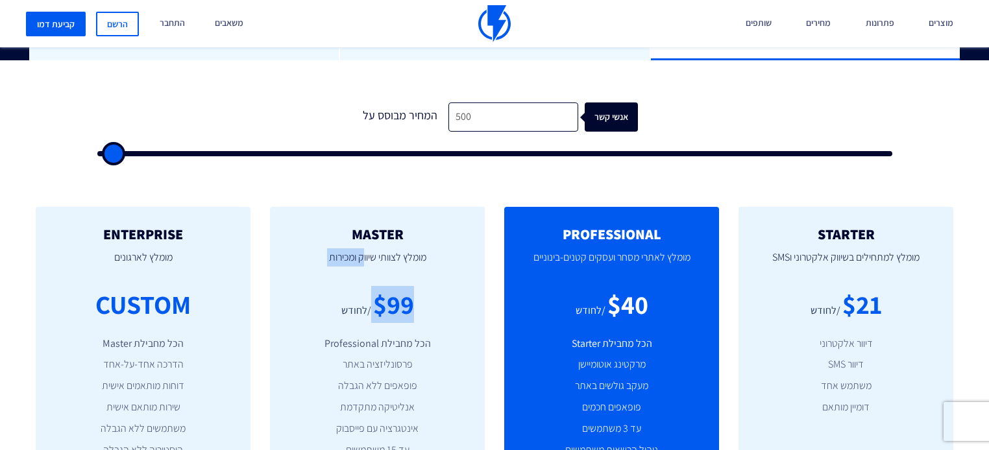
drag, startPoint x: 362, startPoint y: 231, endPoint x: 365, endPoint y: 276, distance: 45.5
click at [365, 276] on div "MASTER מומלץ לצוותי שיווק ומכירות $99 /לחודש הכל מחבילת Professional פרסונליזצי…" at bounding box center [377, 375] width 215 height 337
click at [365, 304] on div "/לחודש" at bounding box center [356, 311] width 30 height 15
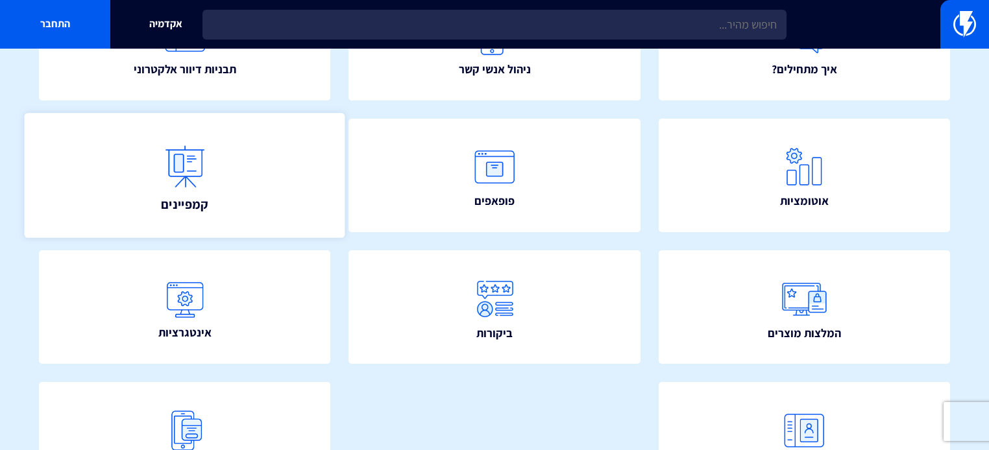
scroll to position [52, 0]
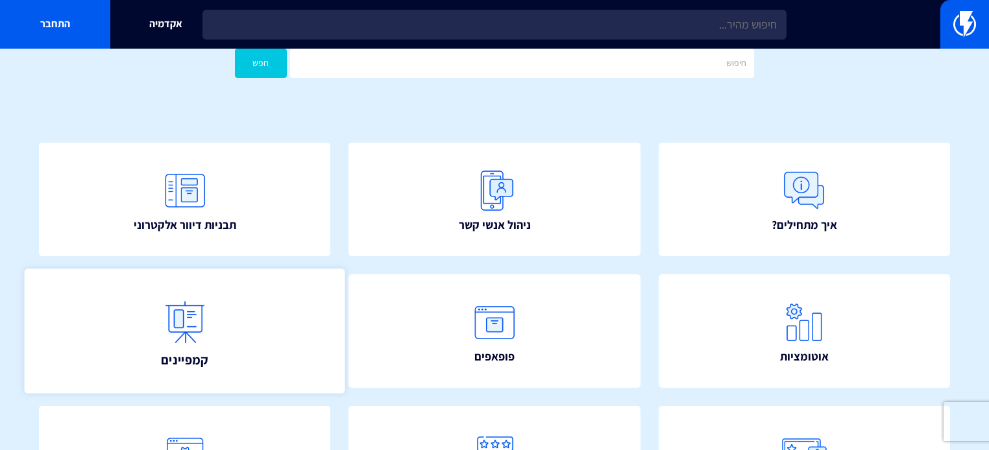
click at [210, 272] on link "קמפיינים" at bounding box center [185, 331] width 320 height 125
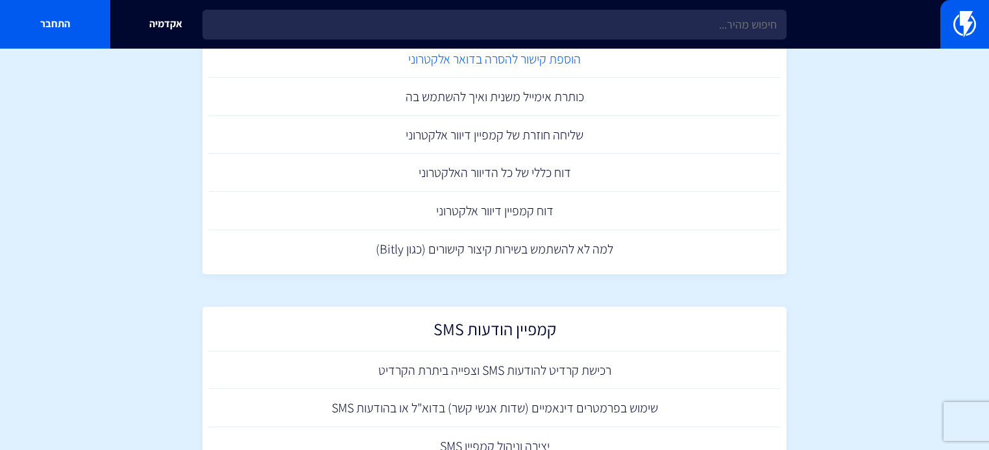
scroll to position [156, 0]
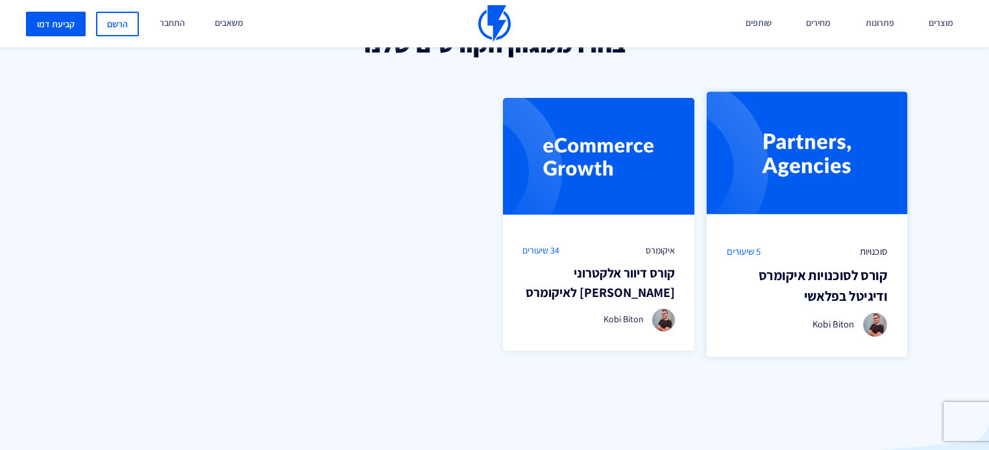
scroll to position [934, 0]
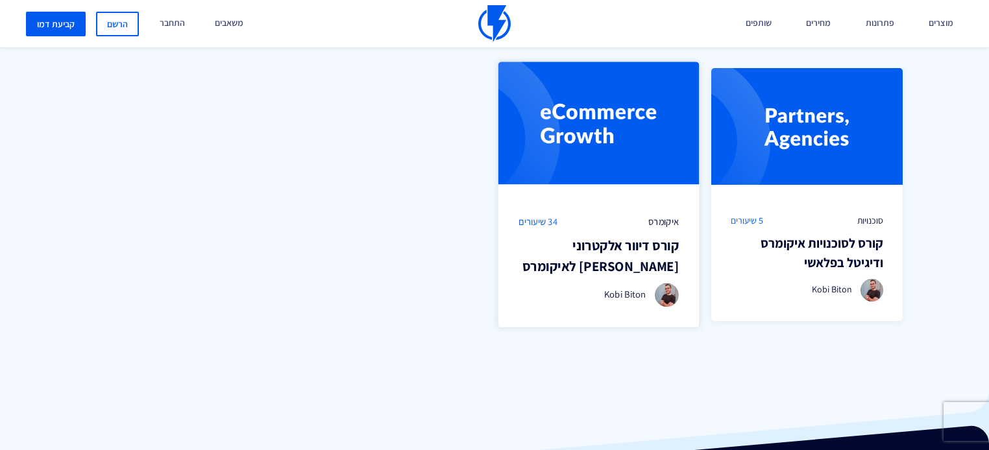
click at [612, 235] on h3 "קורס דיוור אלקטרוני [PERSON_NAME] לאיקומרס" at bounding box center [598, 255] width 160 height 41
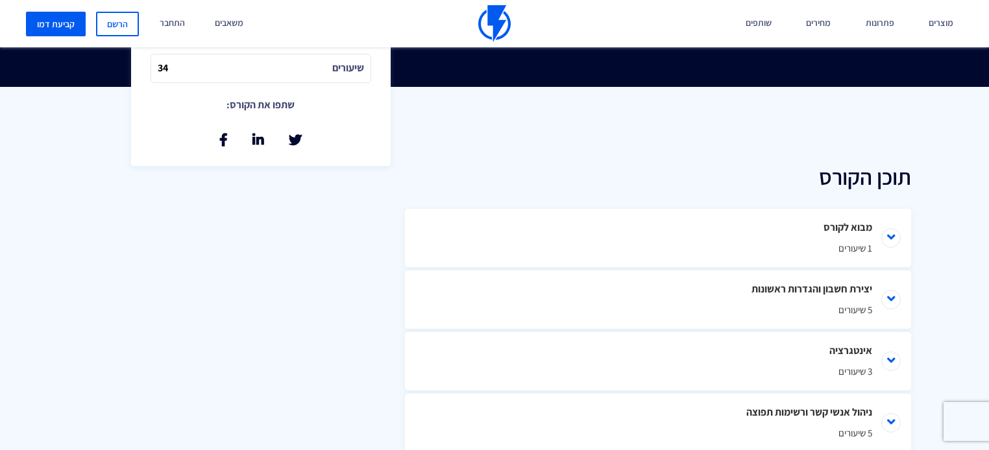
scroll to position [519, 0]
